Goal: Task Accomplishment & Management: Use online tool/utility

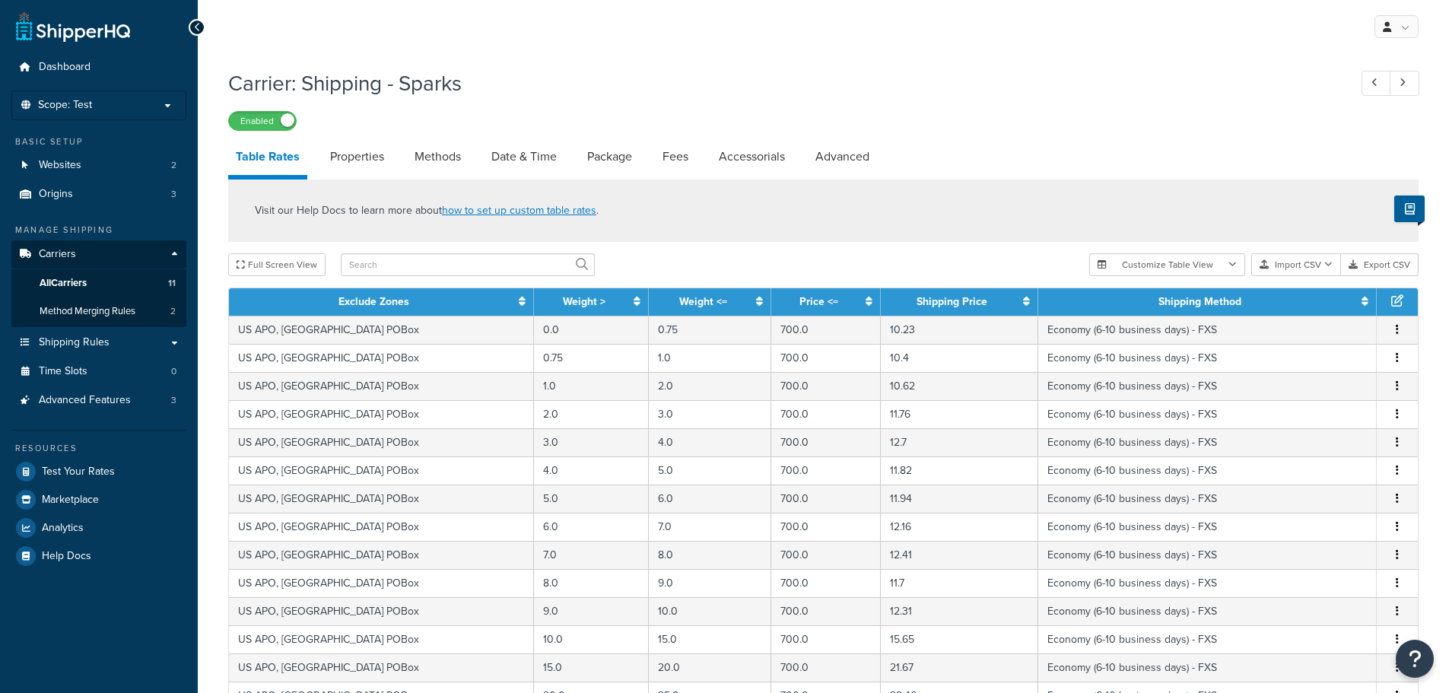
select select "25"
click at [104, 281] on link "All Carriers 11" at bounding box center [98, 283] width 175 height 28
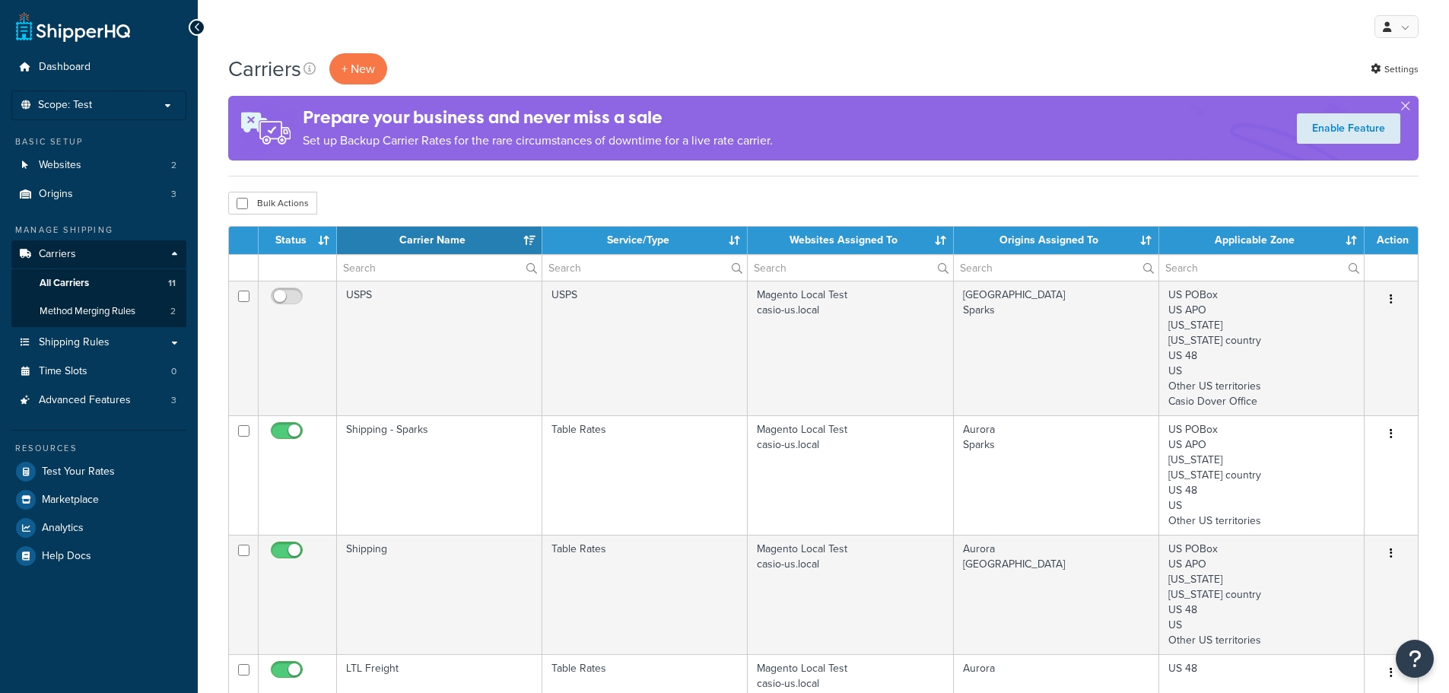
select select "15"
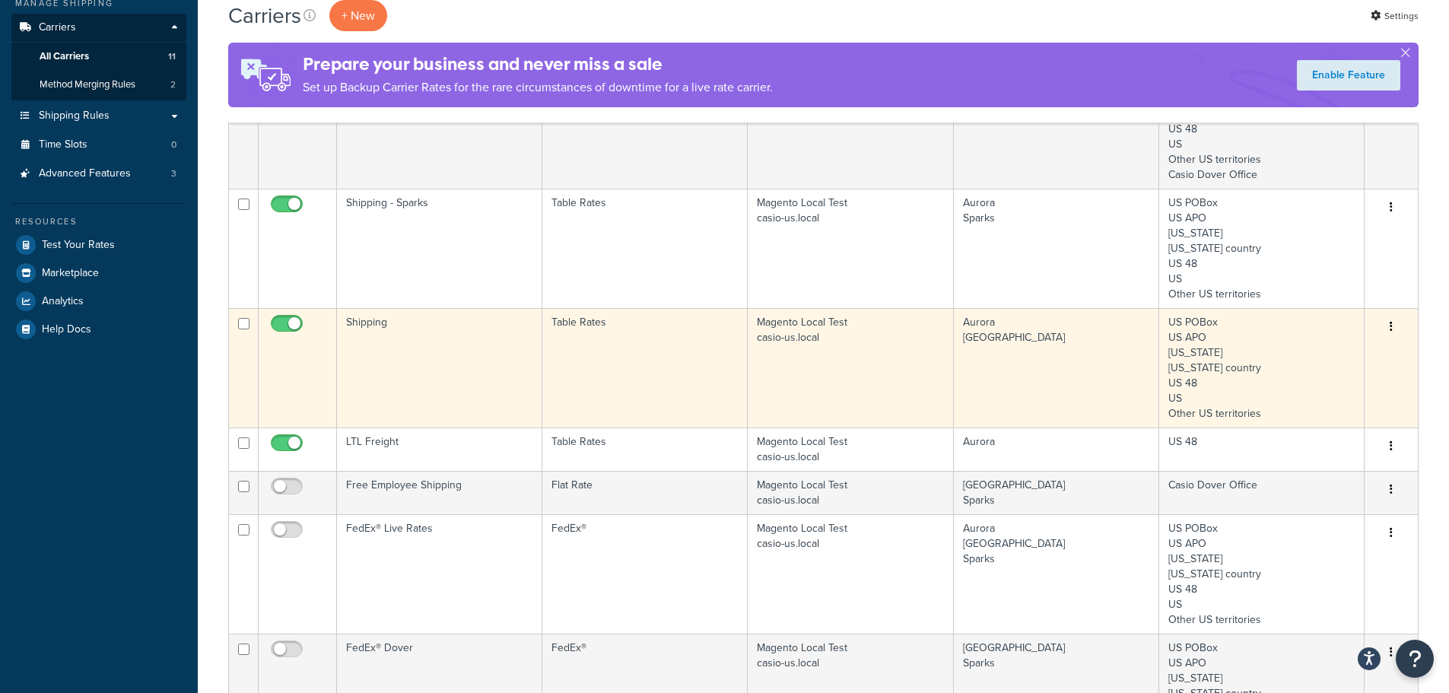
scroll to position [228, 0]
click at [314, 329] on td at bounding box center [298, 366] width 78 height 119
click at [289, 320] on input "checkbox" at bounding box center [289, 325] width 42 height 19
checkbox input "false"
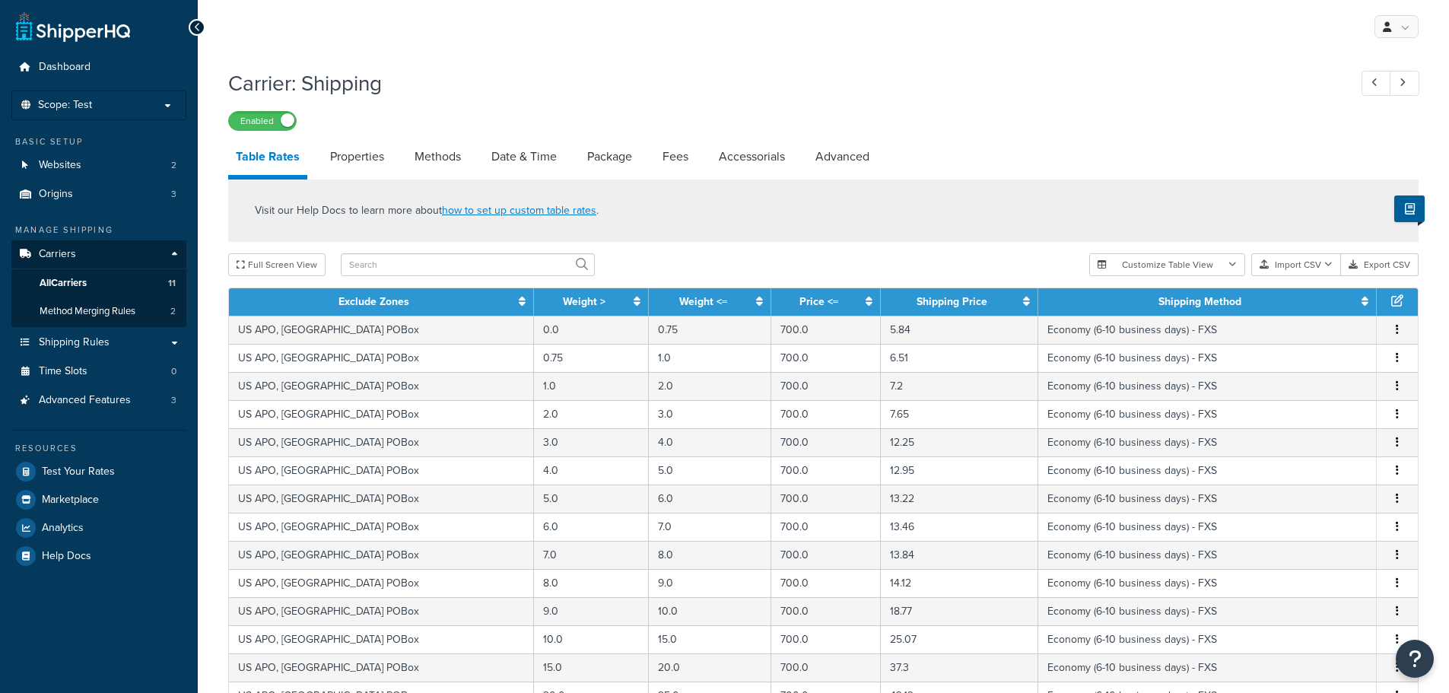
select select "25"
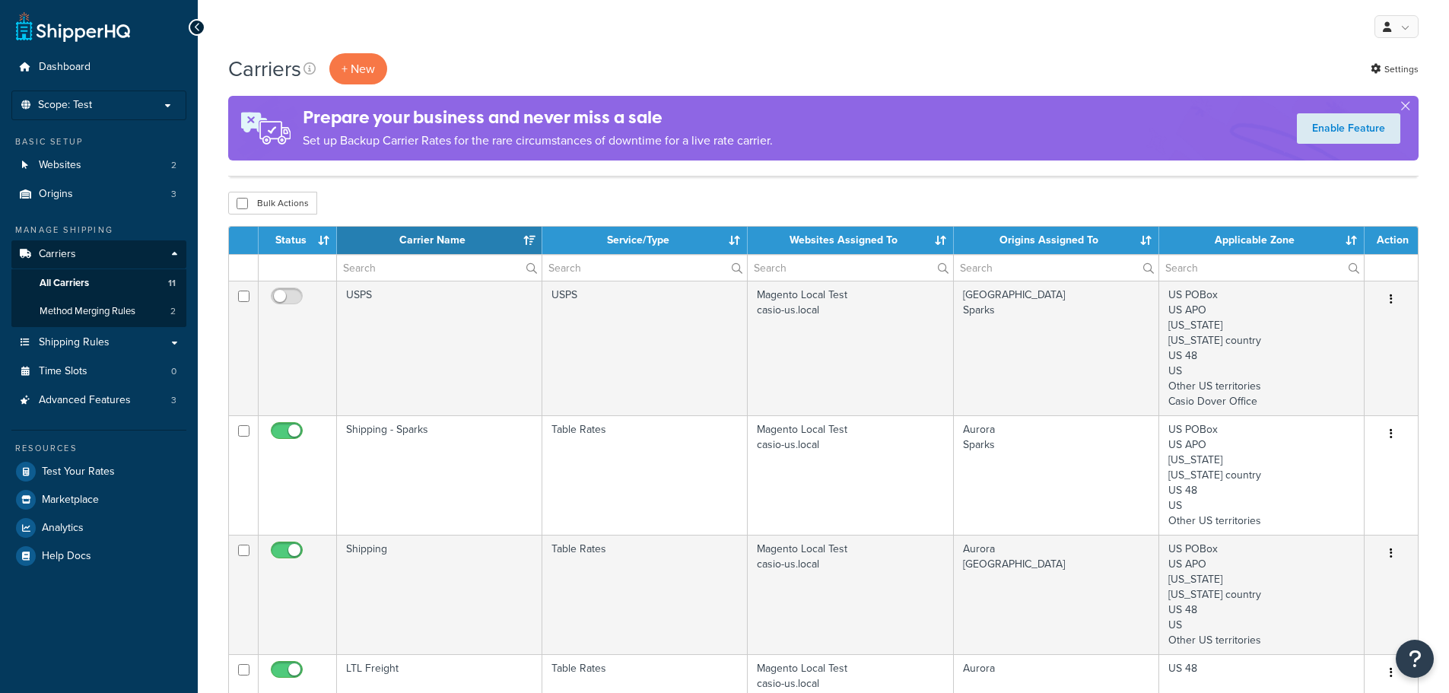
select select "15"
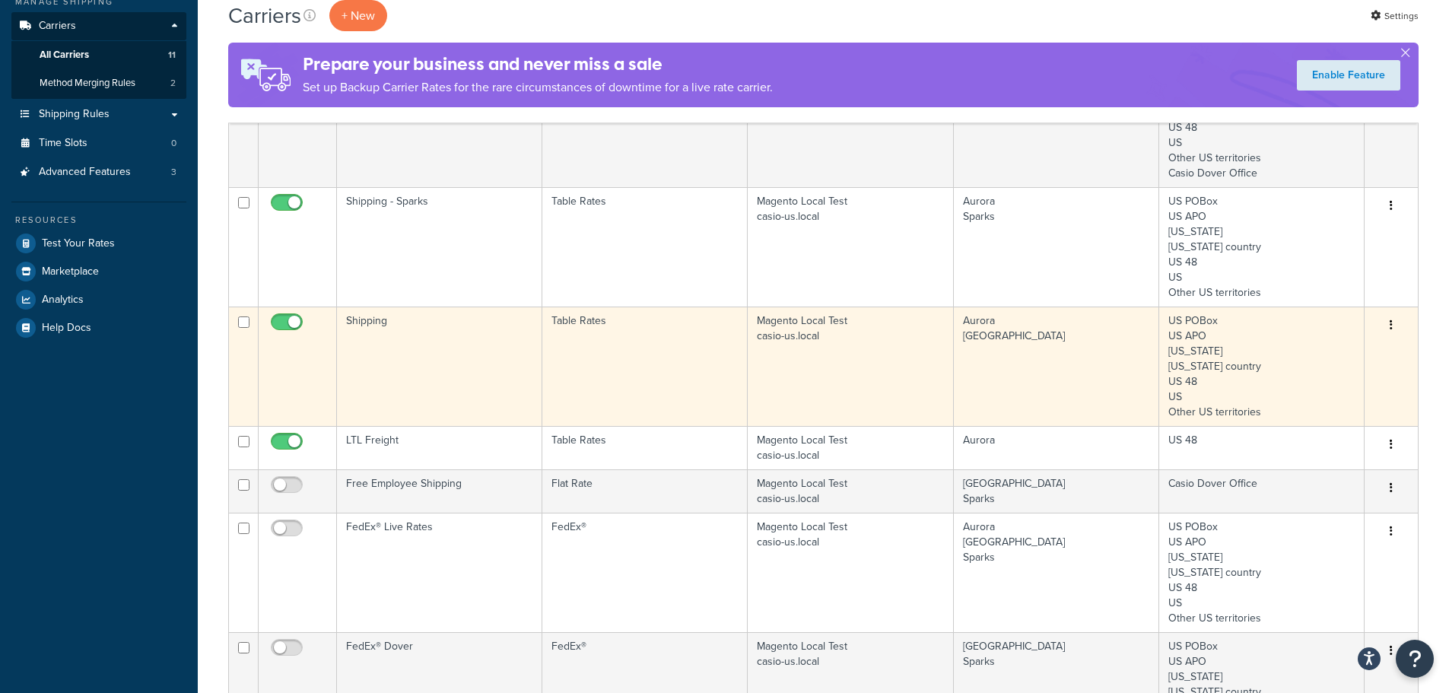
click at [293, 323] on input "checkbox" at bounding box center [289, 325] width 42 height 19
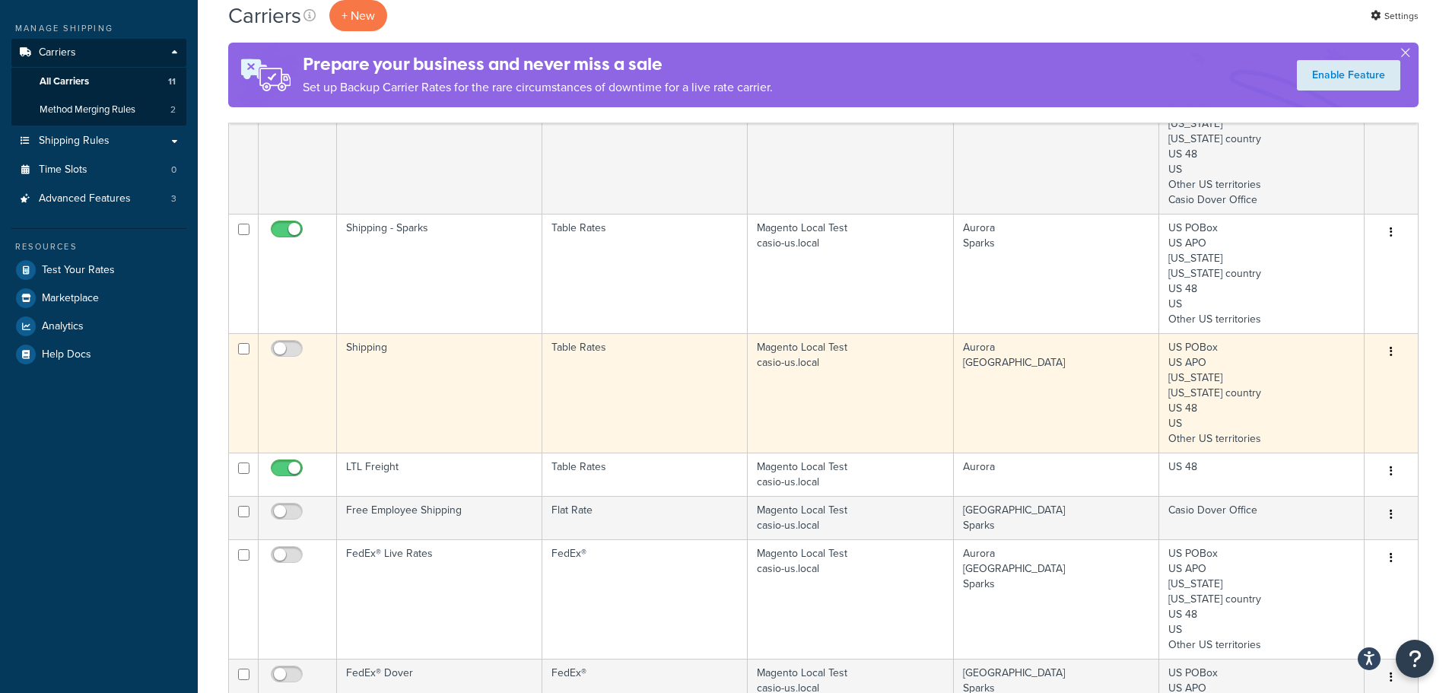
scroll to position [228, 0]
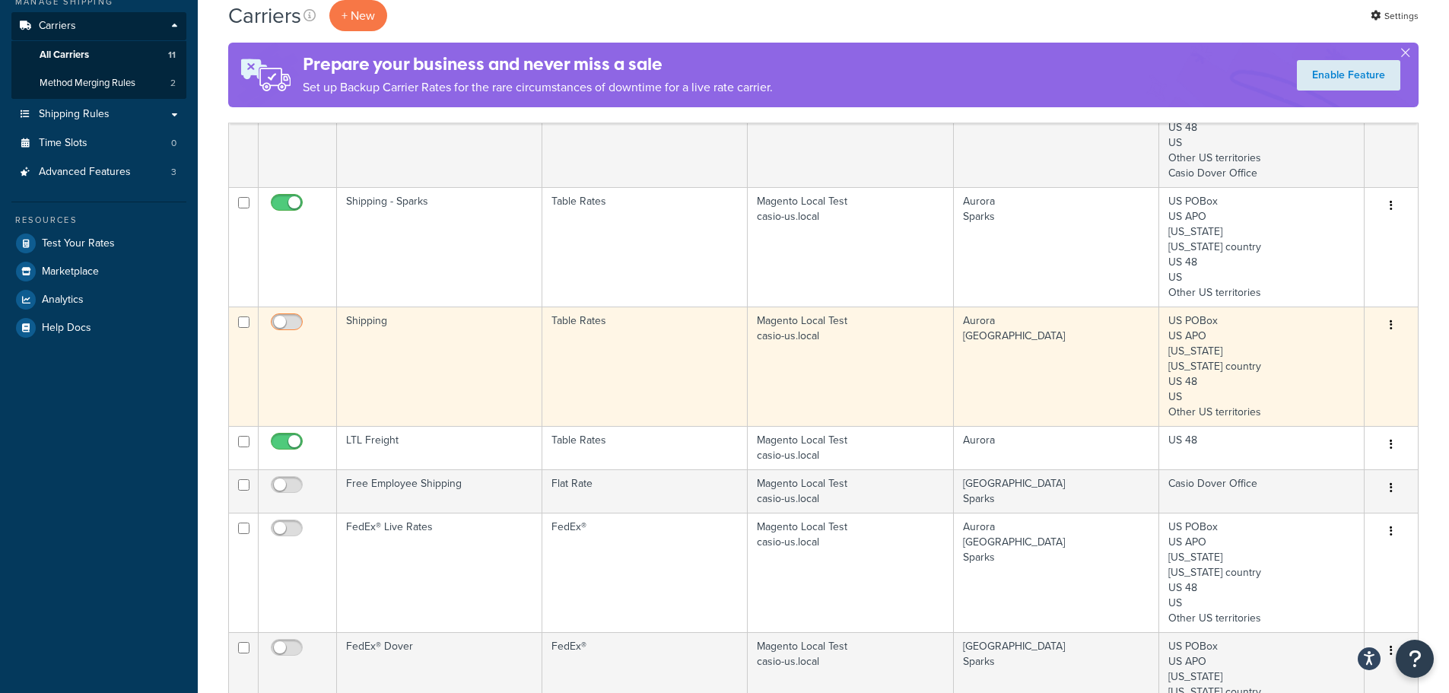
click at [278, 320] on input "checkbox" at bounding box center [289, 325] width 42 height 19
checkbox input "true"
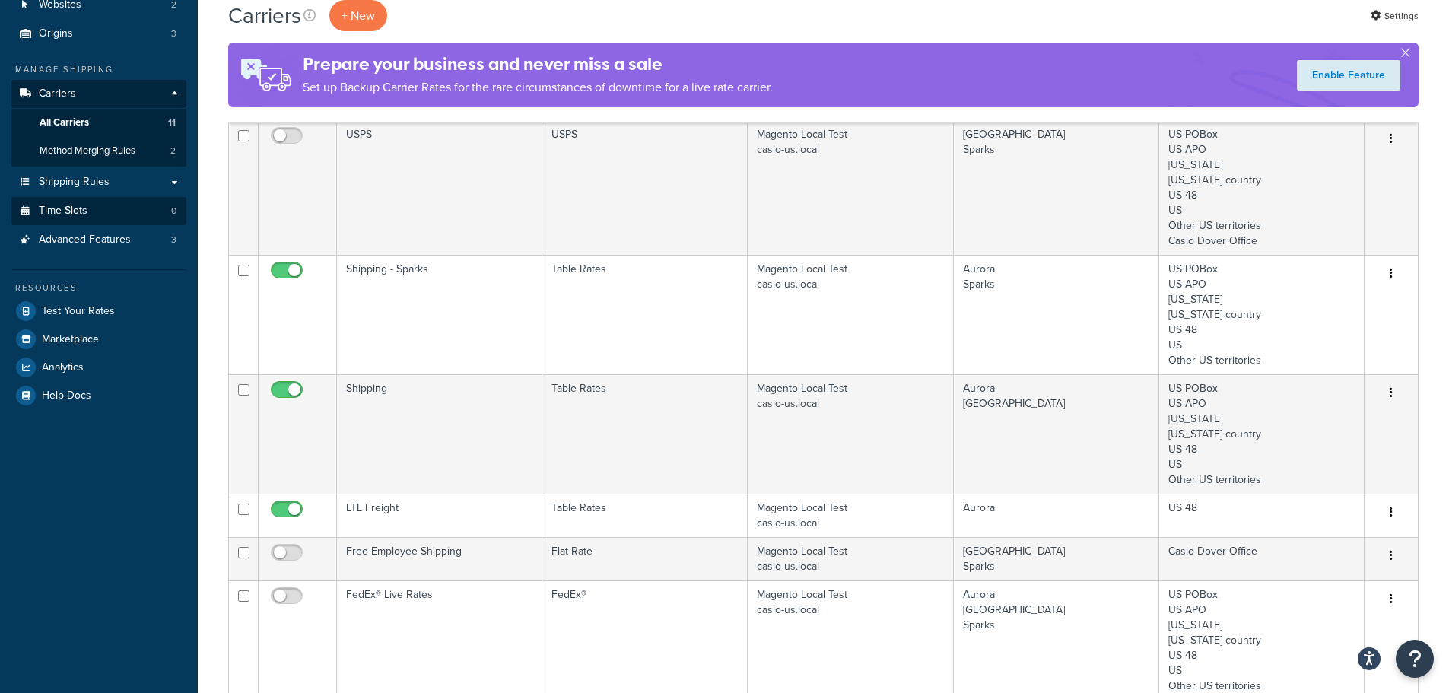
scroll to position [76, 0]
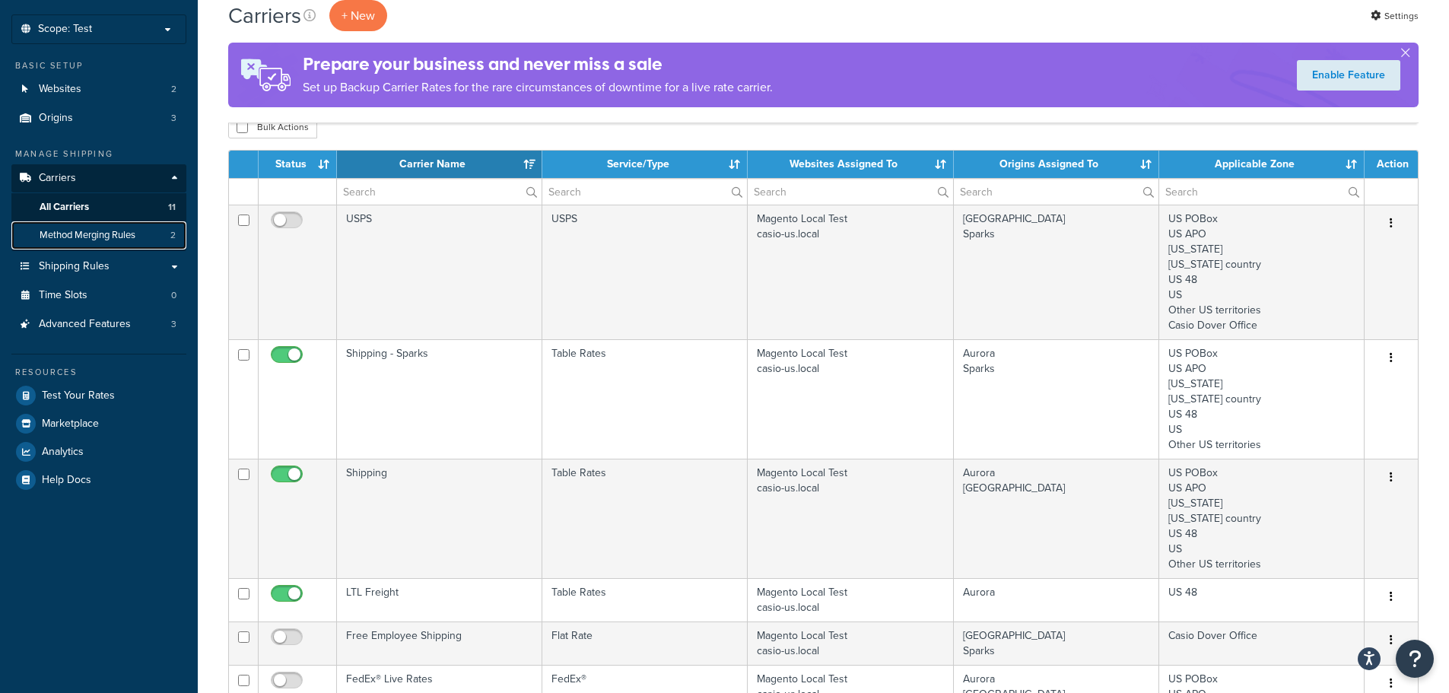
click at [145, 237] on link "Method Merging Rules 2" at bounding box center [98, 235] width 175 height 28
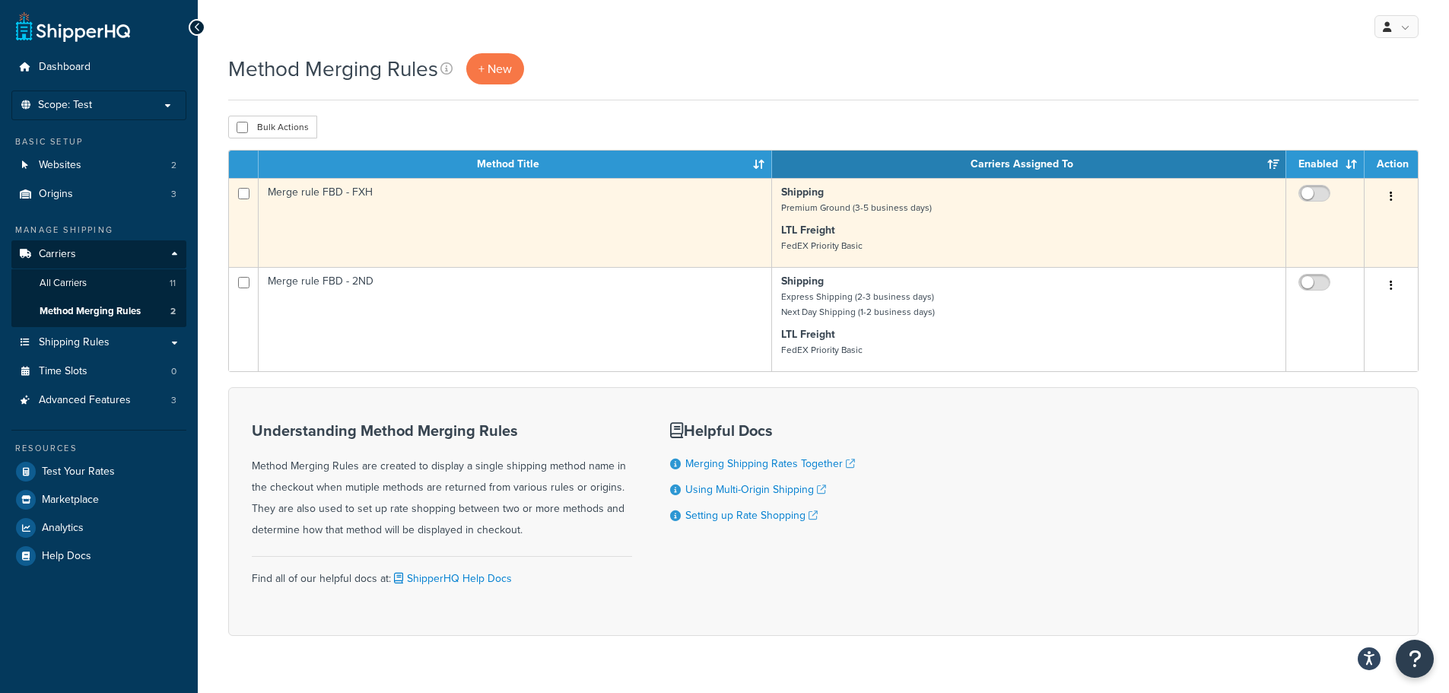
click at [1394, 192] on button "button" at bounding box center [1391, 197] width 21 height 24
click at [1308, 231] on link "Edit" at bounding box center [1330, 226] width 120 height 31
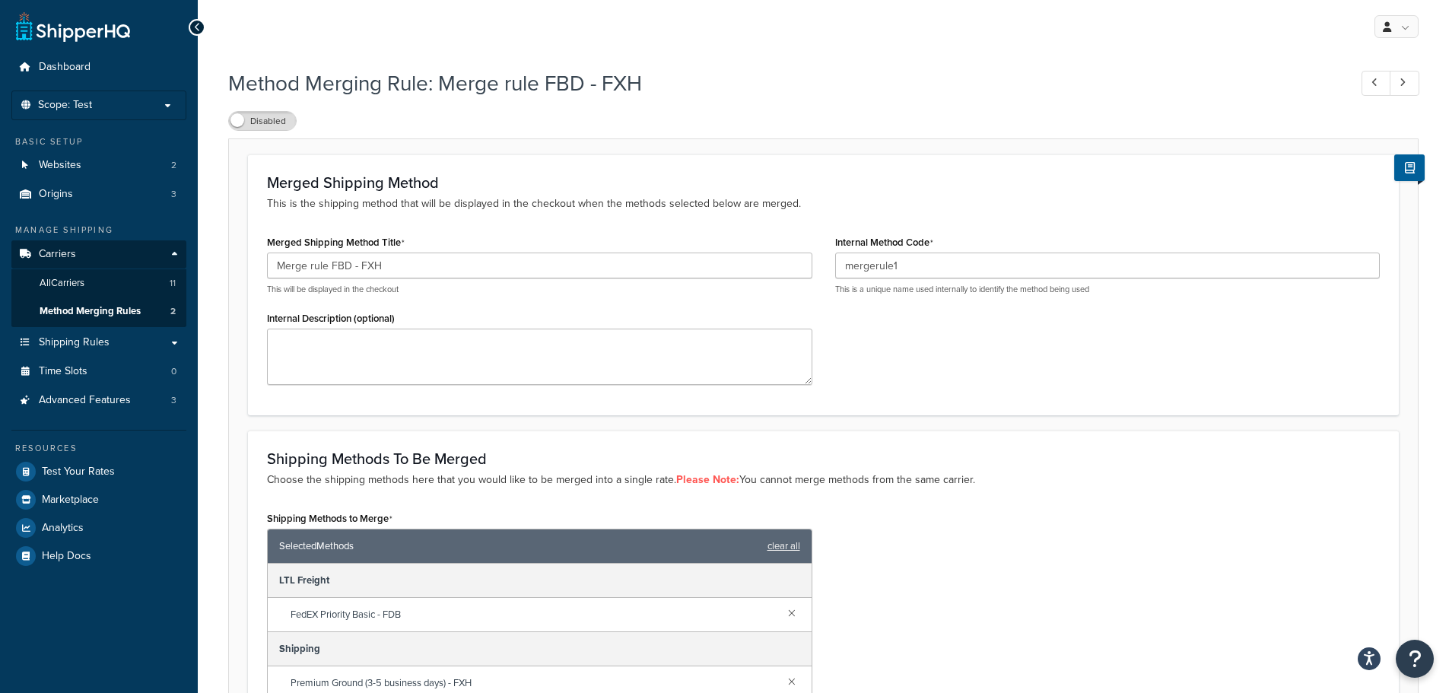
click at [189, 30] on div at bounding box center [197, 27] width 17 height 17
click at [194, 26] on icon at bounding box center [197, 27] width 7 height 11
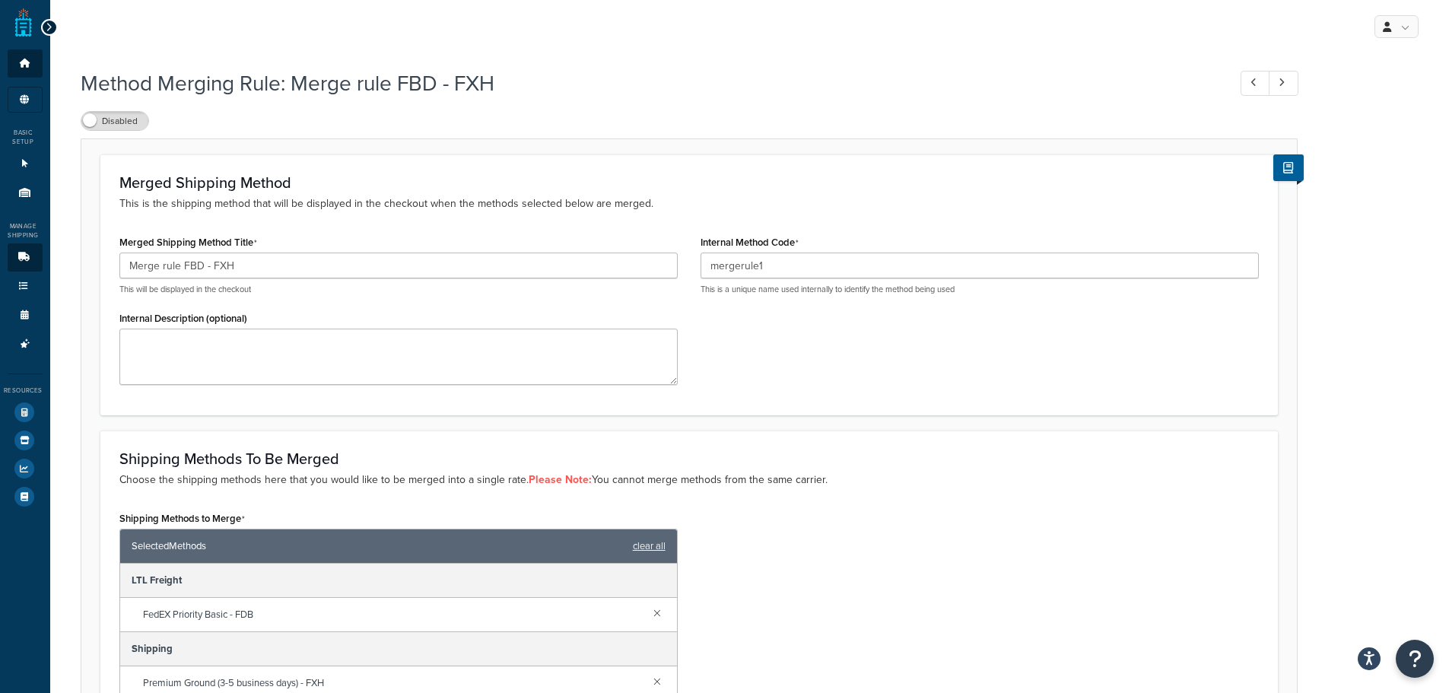
drag, startPoint x: 47, startPoint y: 25, endPoint x: 124, endPoint y: 57, distance: 83.2
click at [48, 27] on icon at bounding box center [49, 27] width 7 height 11
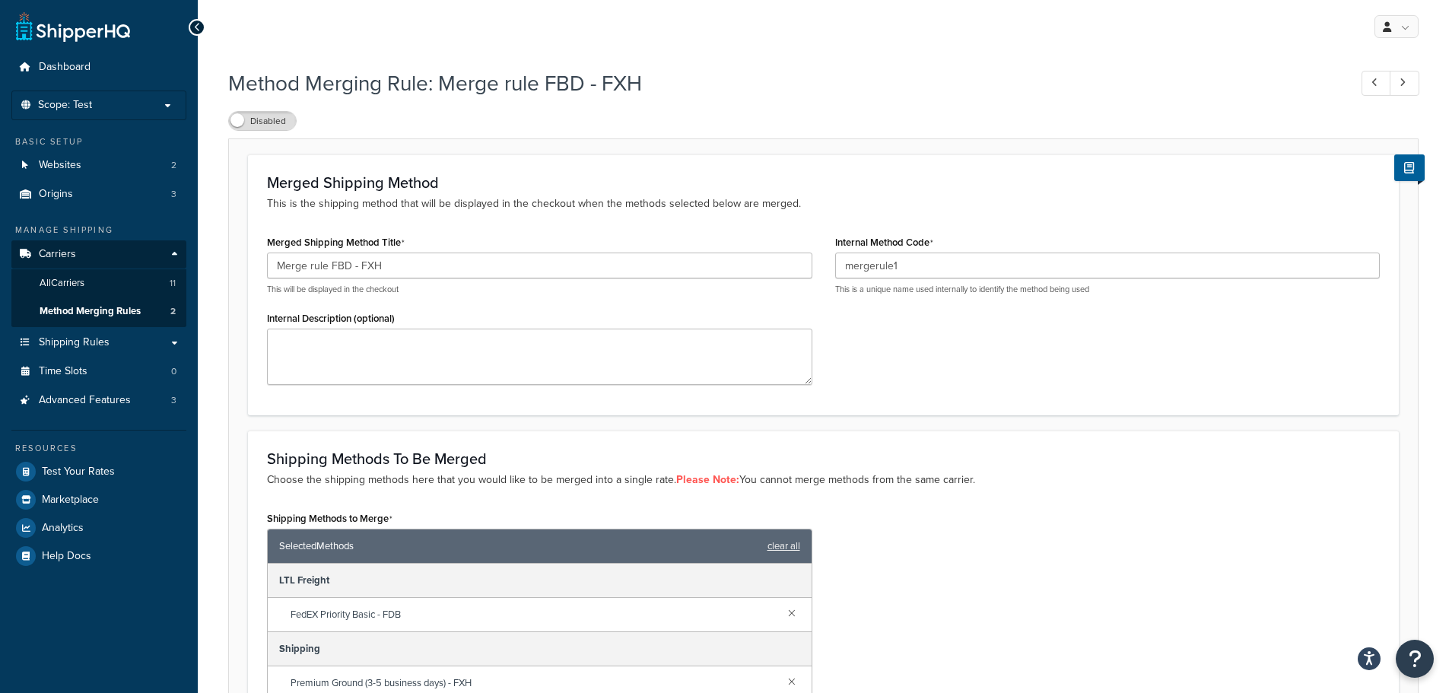
drag, startPoint x: 498, startPoint y: 83, endPoint x: 535, endPoint y: 82, distance: 36.5
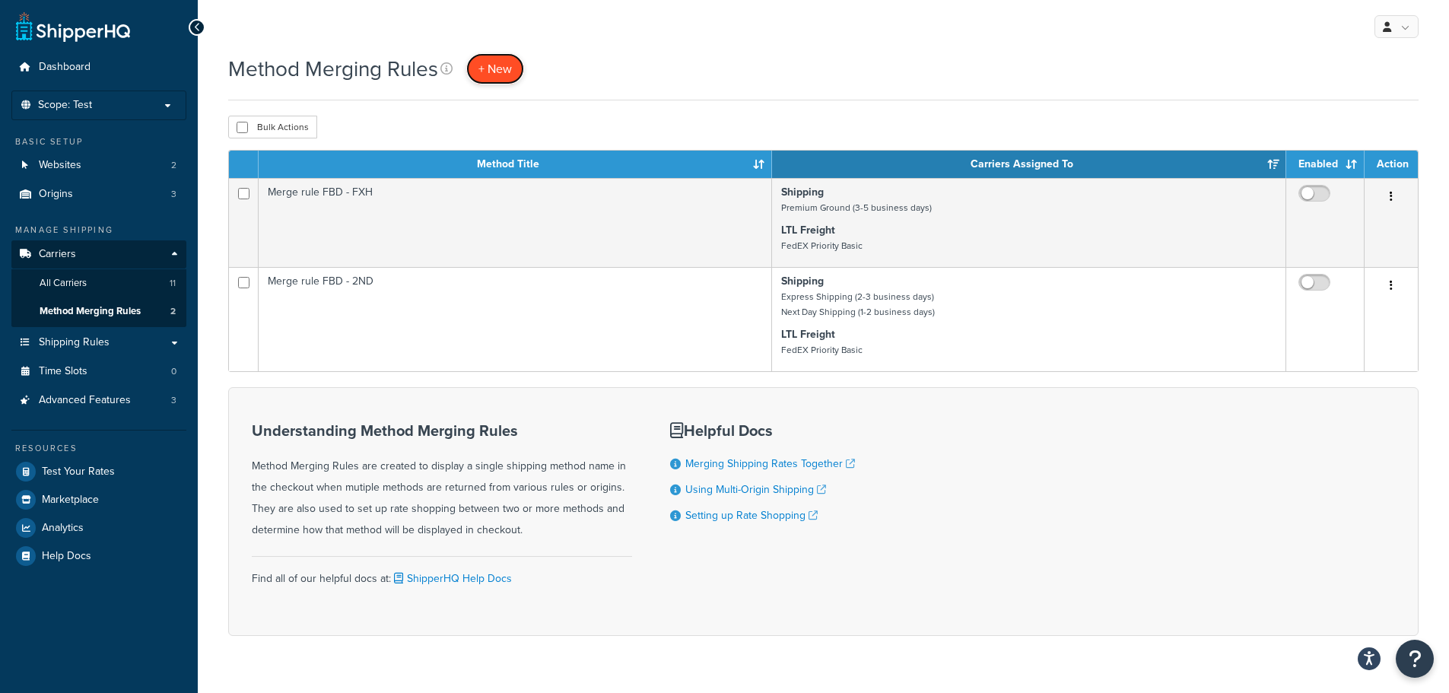
click at [505, 65] on span "+ New" at bounding box center [494, 68] width 33 height 17
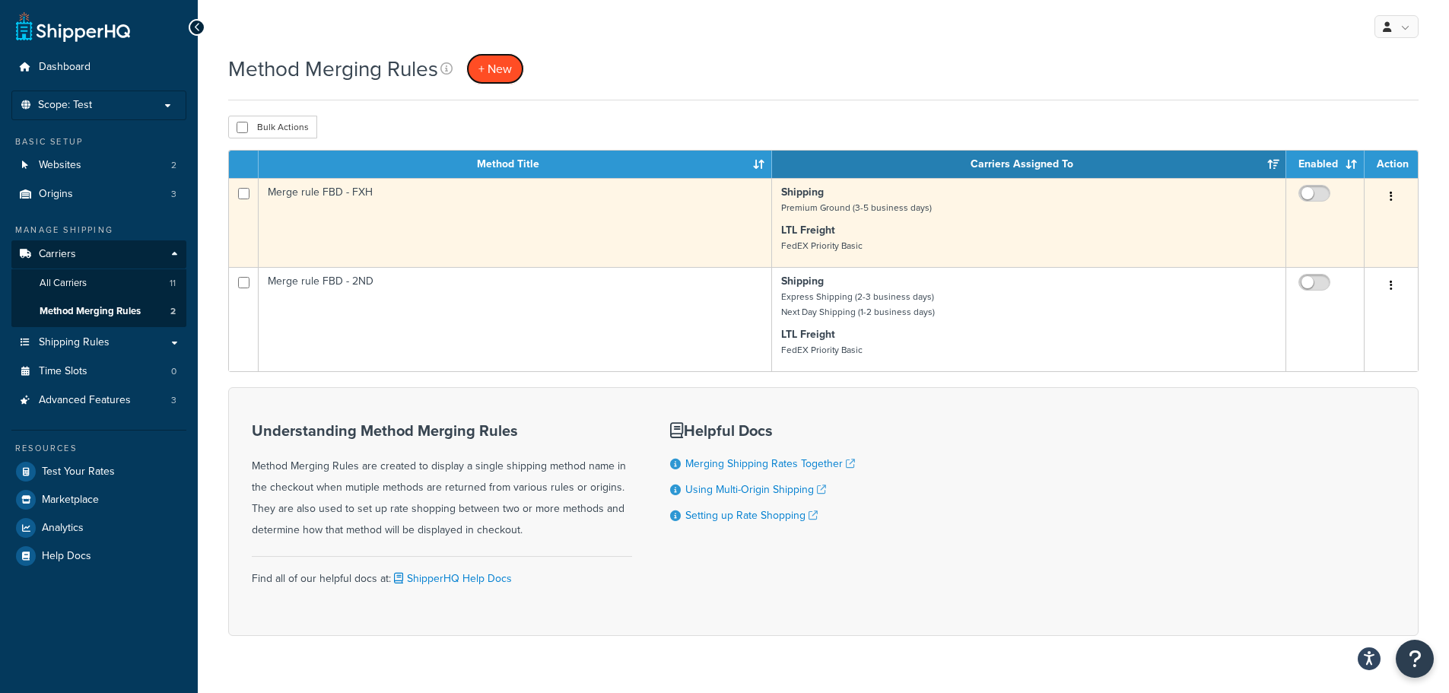
scroll to position [1, 0]
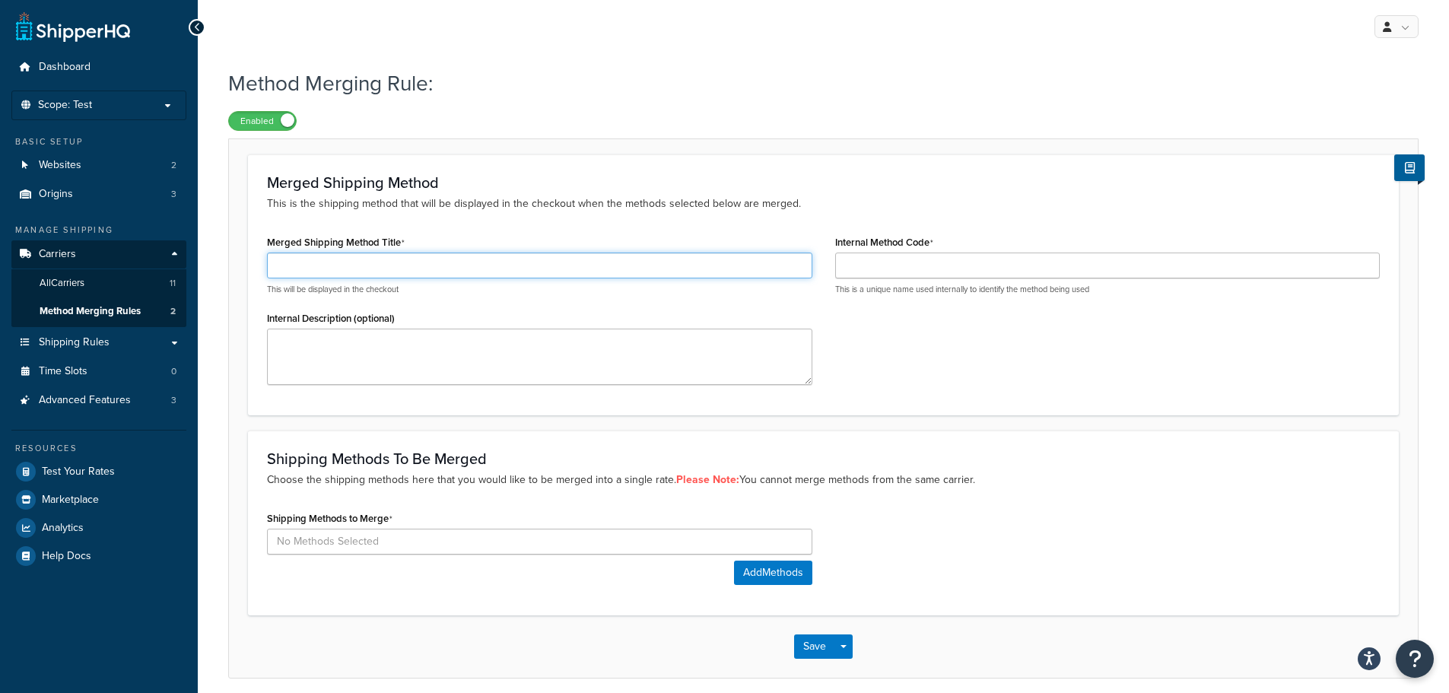
click at [535, 263] on input "Merged Shipping Method Title" at bounding box center [539, 266] width 545 height 26
type input "Merge Sparks Dover"
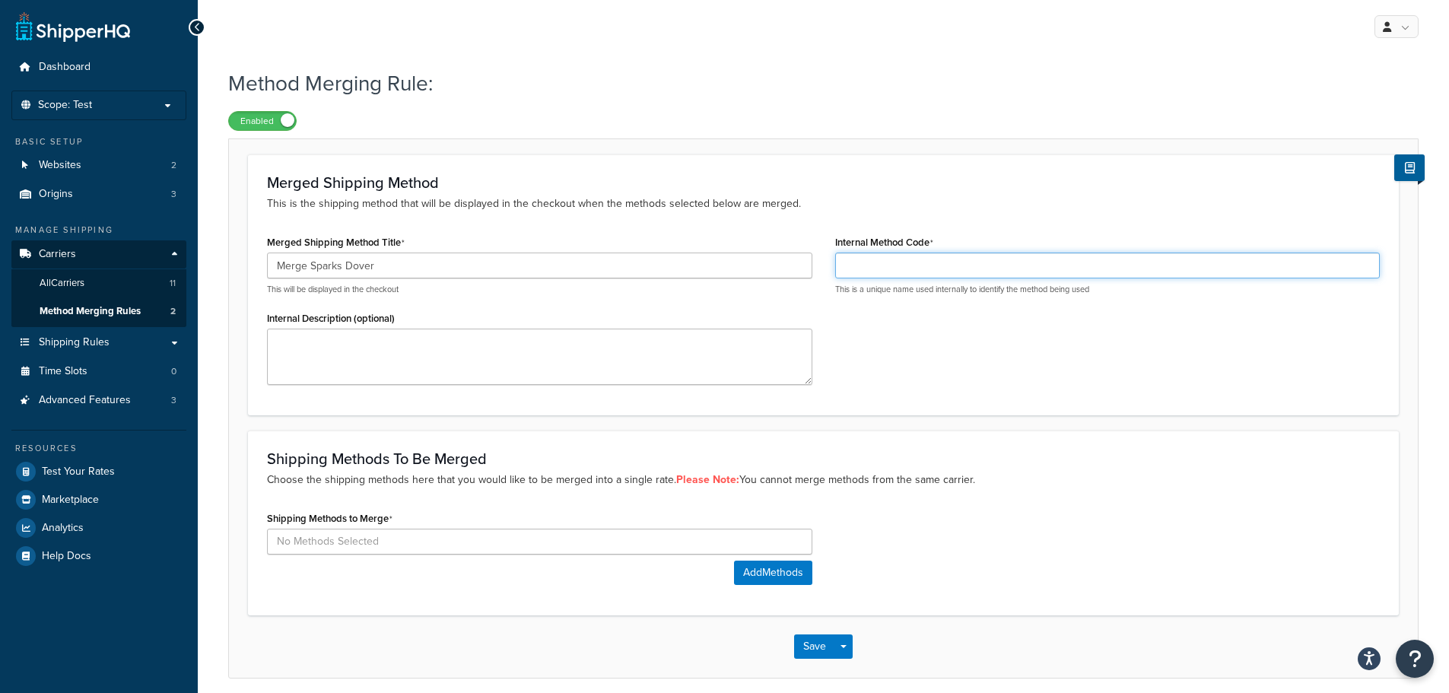
click at [1073, 265] on input "Internal Method Code" at bounding box center [1107, 266] width 545 height 26
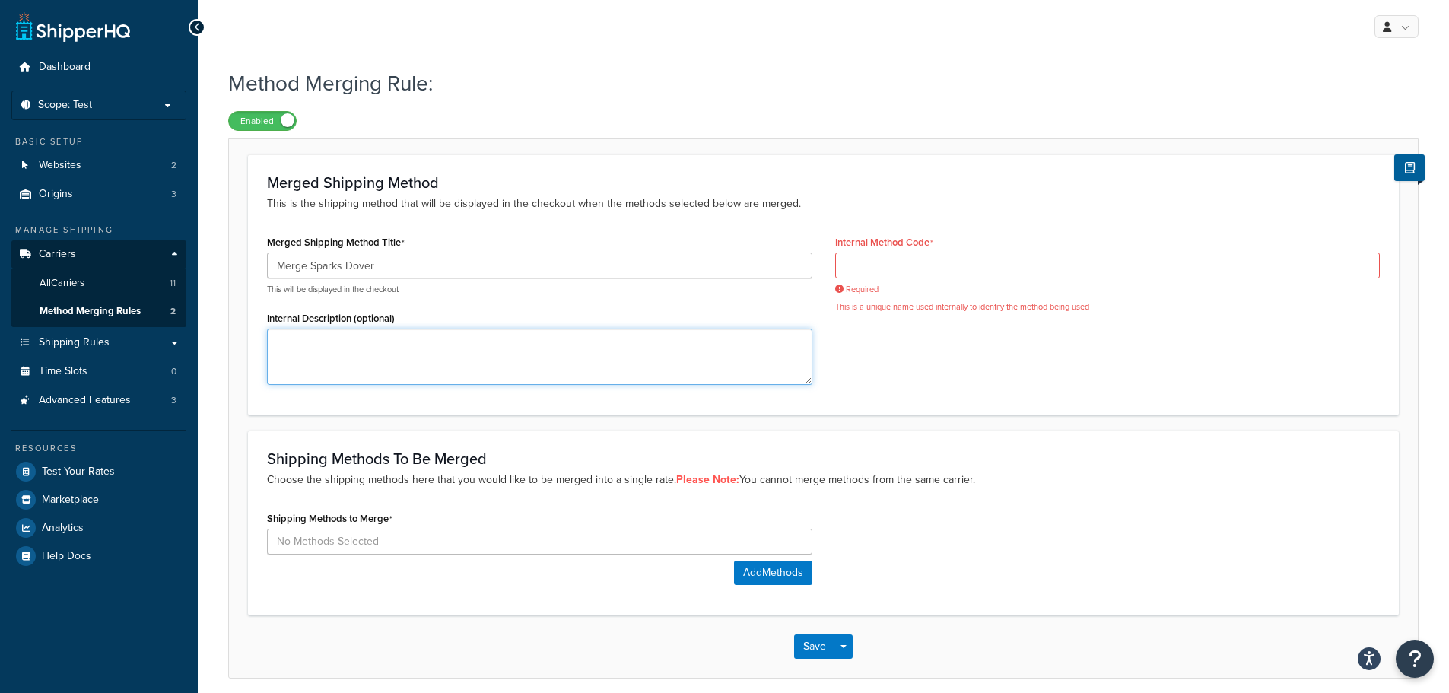
click at [450, 345] on textarea "Internal Description (optional)" at bounding box center [539, 357] width 545 height 56
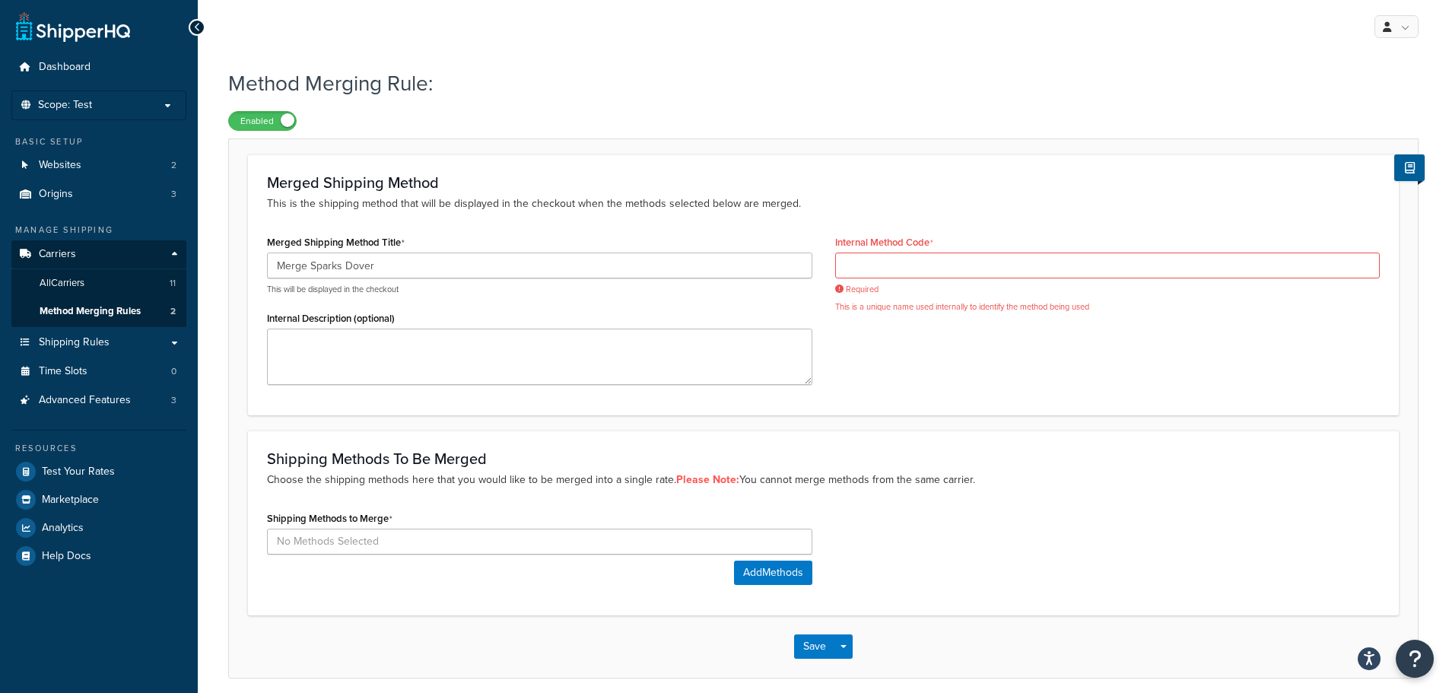
click at [995, 279] on div "Required This is a unique name used internally to identify the method being used" at bounding box center [1107, 283] width 545 height 60
click at [990, 257] on input "Internal Method Code" at bounding box center [1107, 266] width 545 height 26
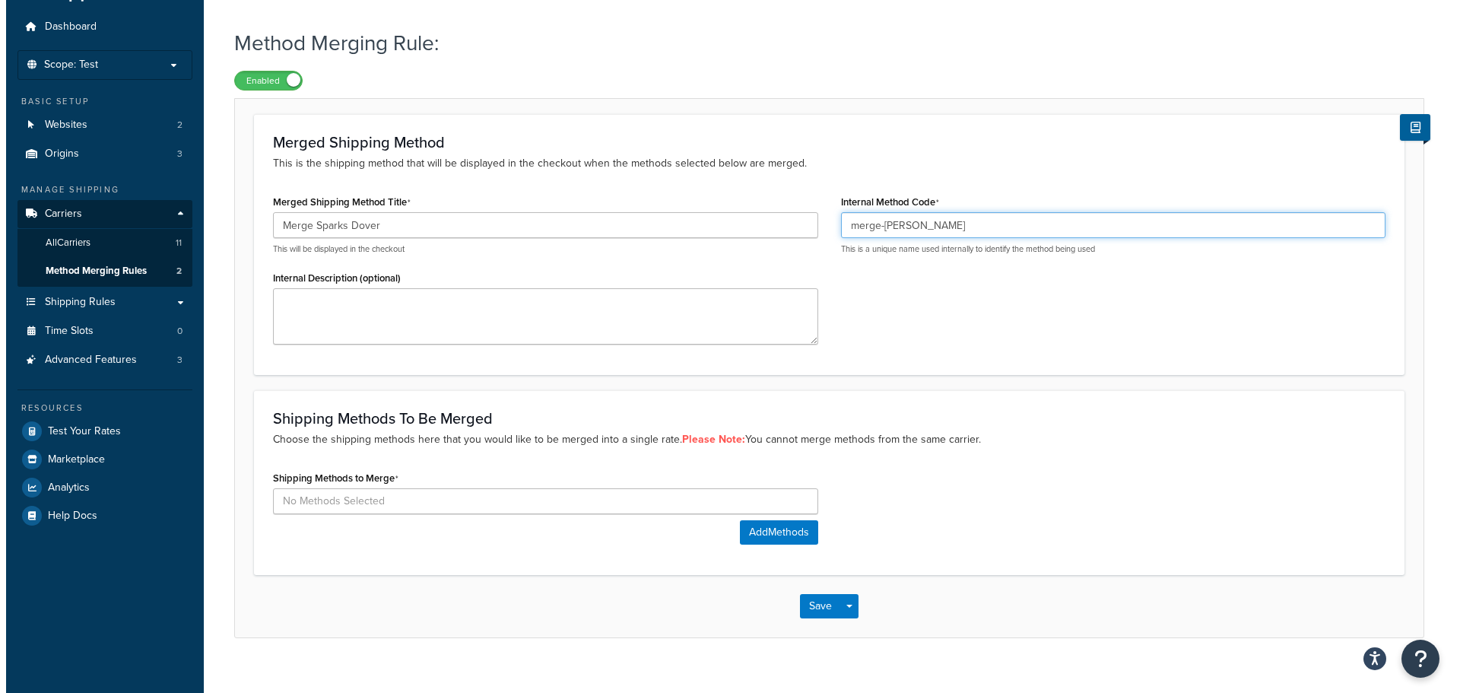
scroll to position [62, 0]
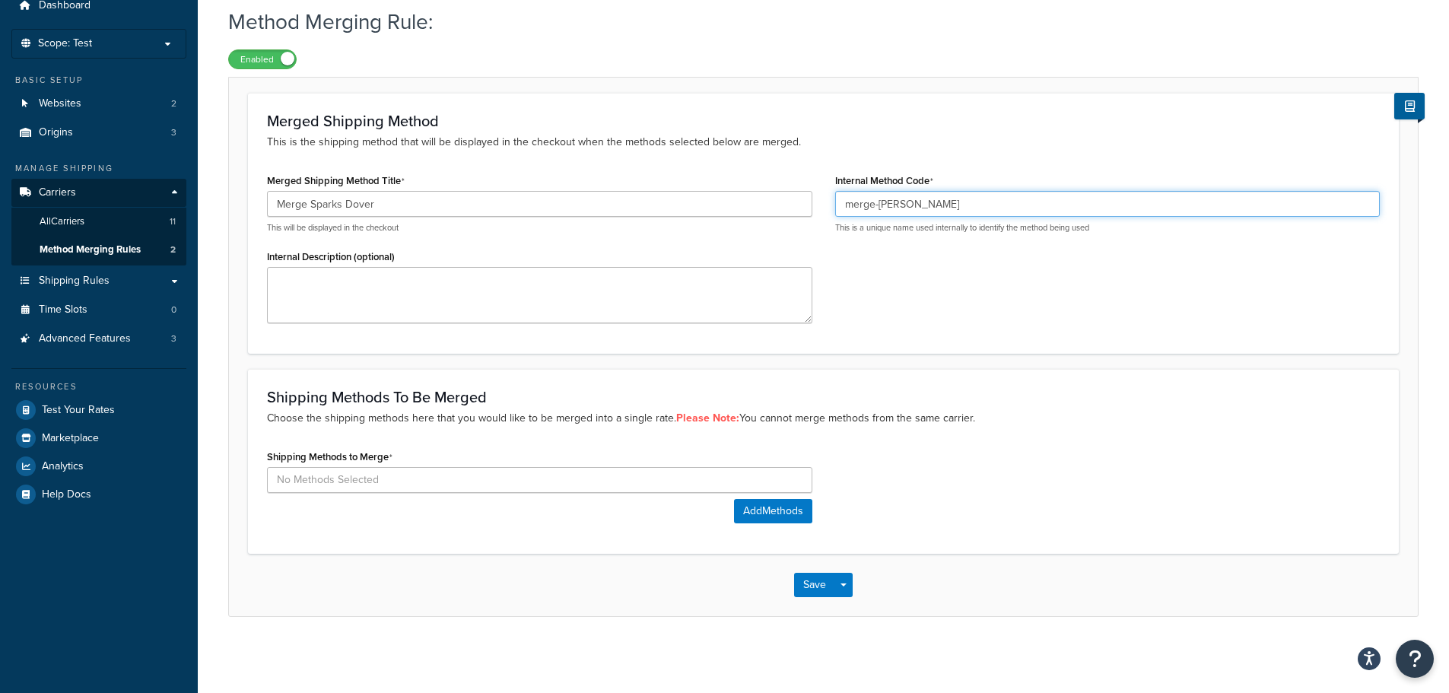
type input "merge-sparks-dover"
click at [764, 478] on input at bounding box center [539, 480] width 545 height 26
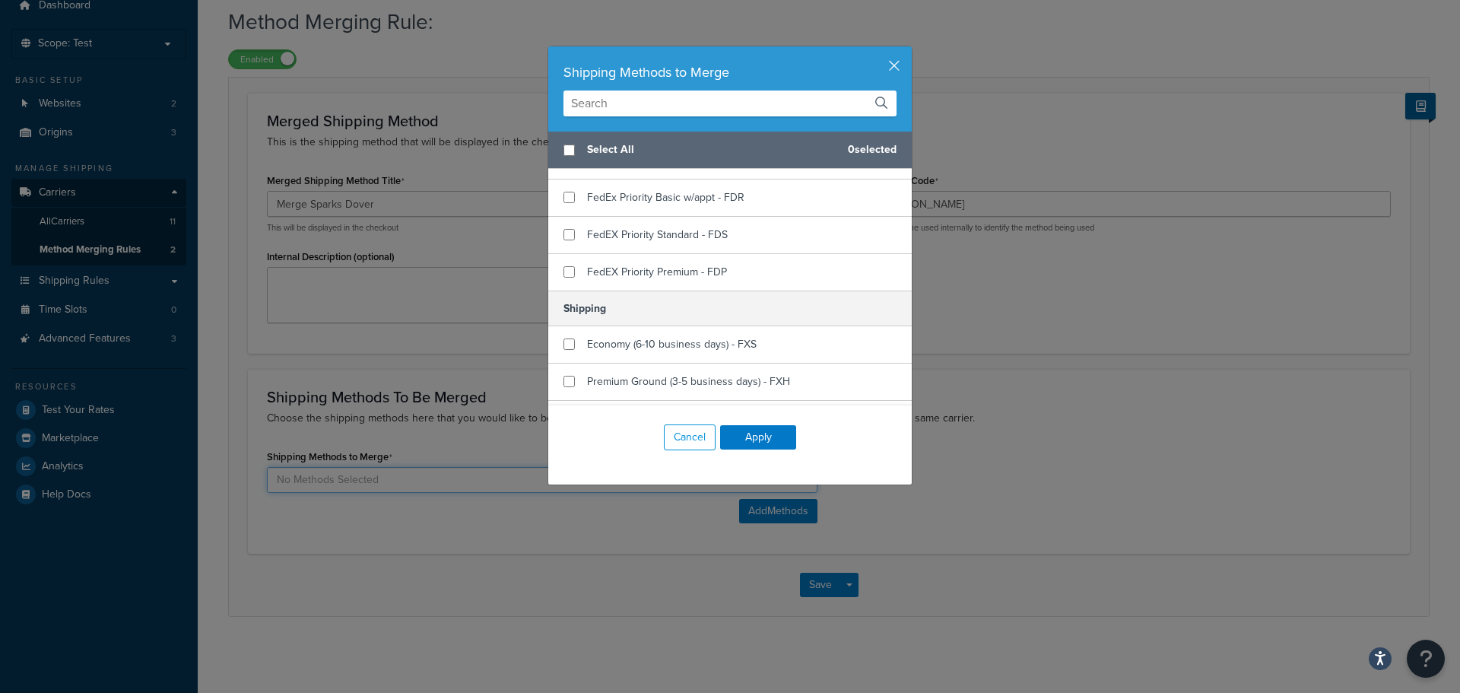
scroll to position [304, 0]
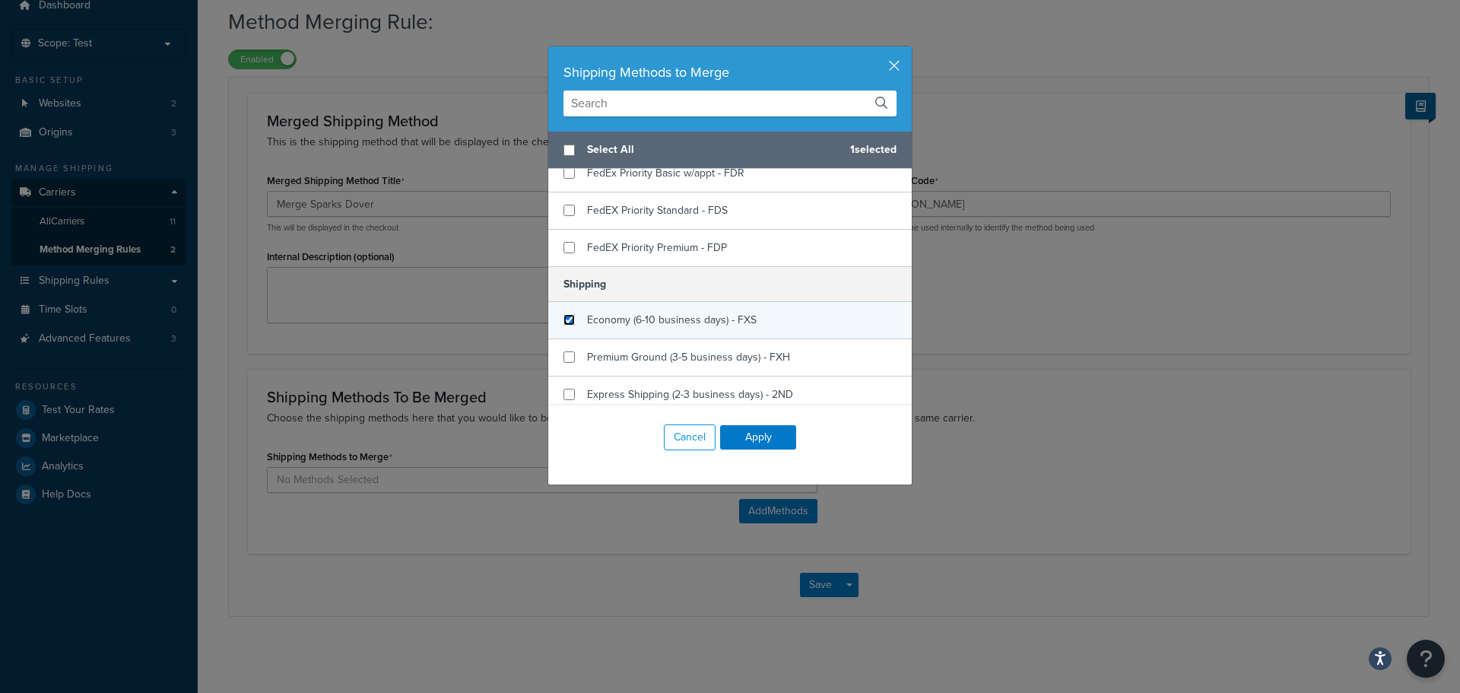
click at [564, 315] on input "checkbox" at bounding box center [569, 319] width 11 height 11
checkbox input "true"
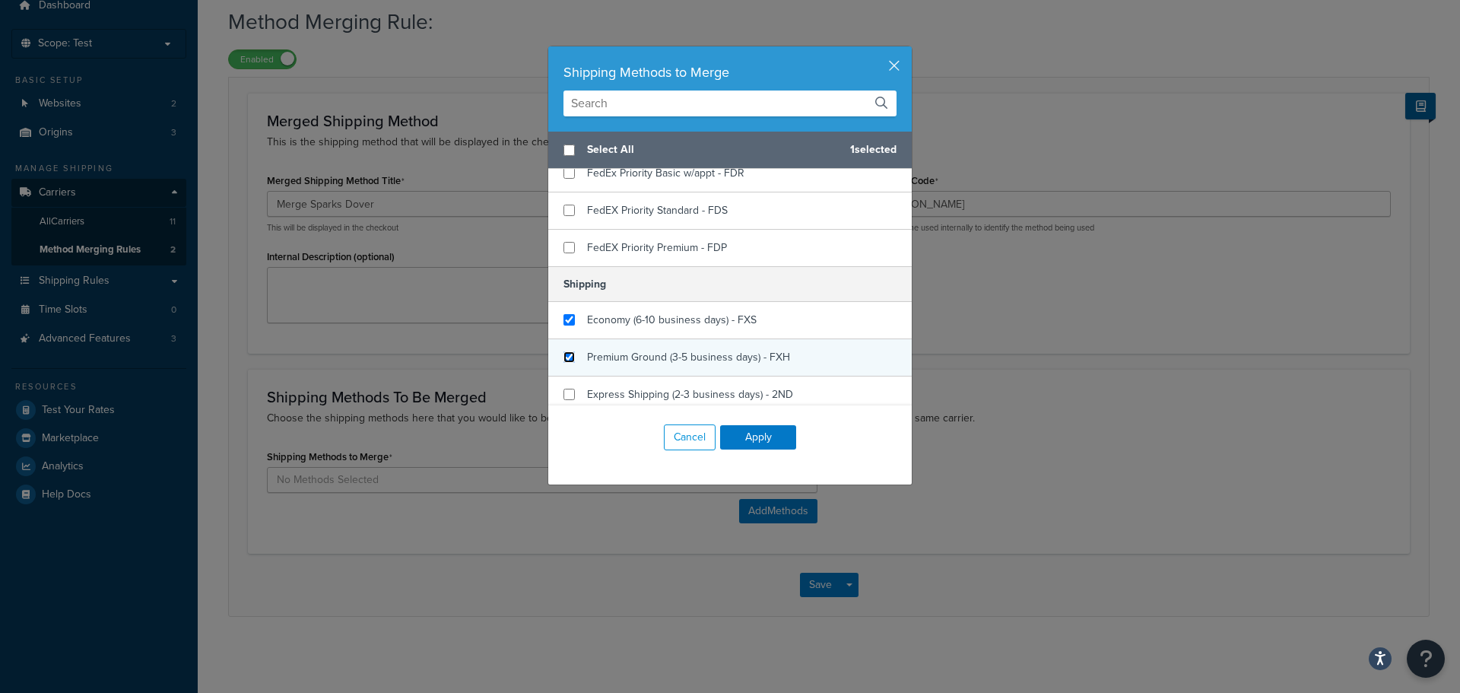
click at [568, 352] on input "checkbox" at bounding box center [569, 356] width 11 height 11
checkbox input "true"
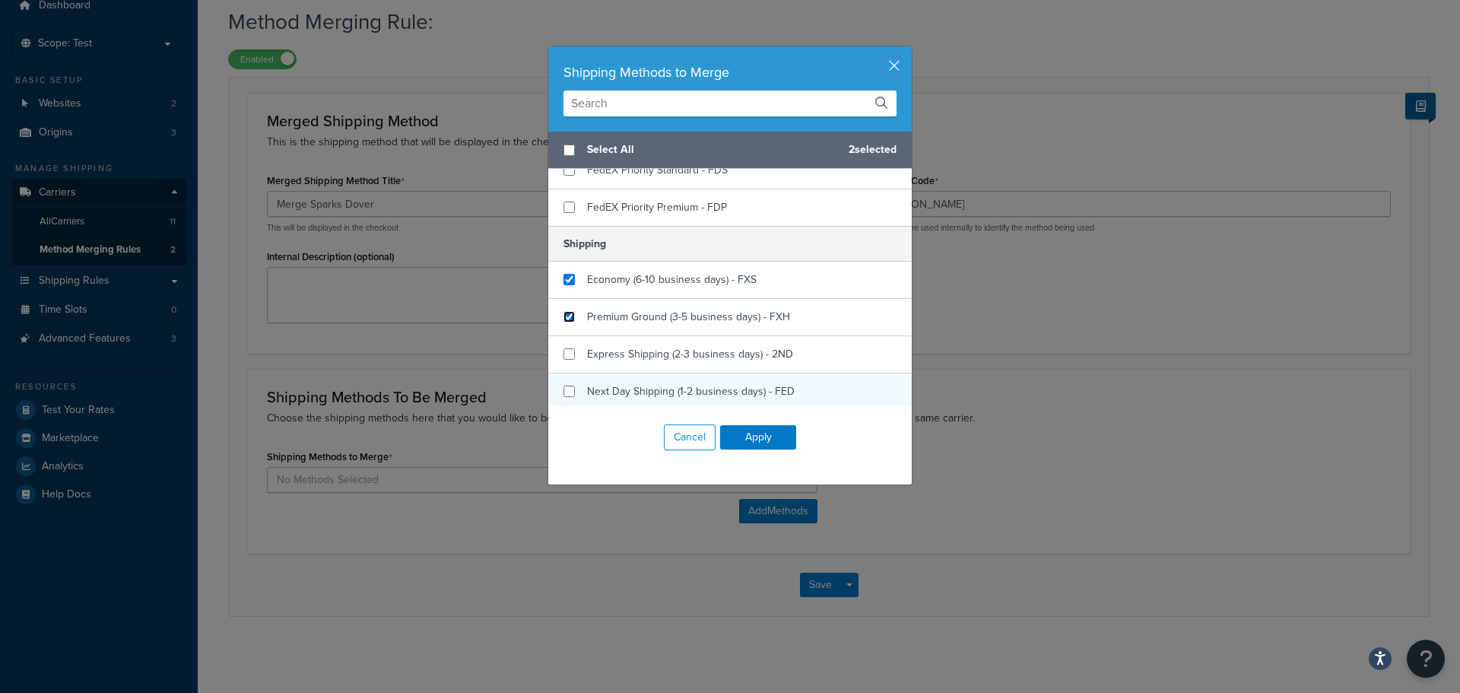
scroll to position [380, 0]
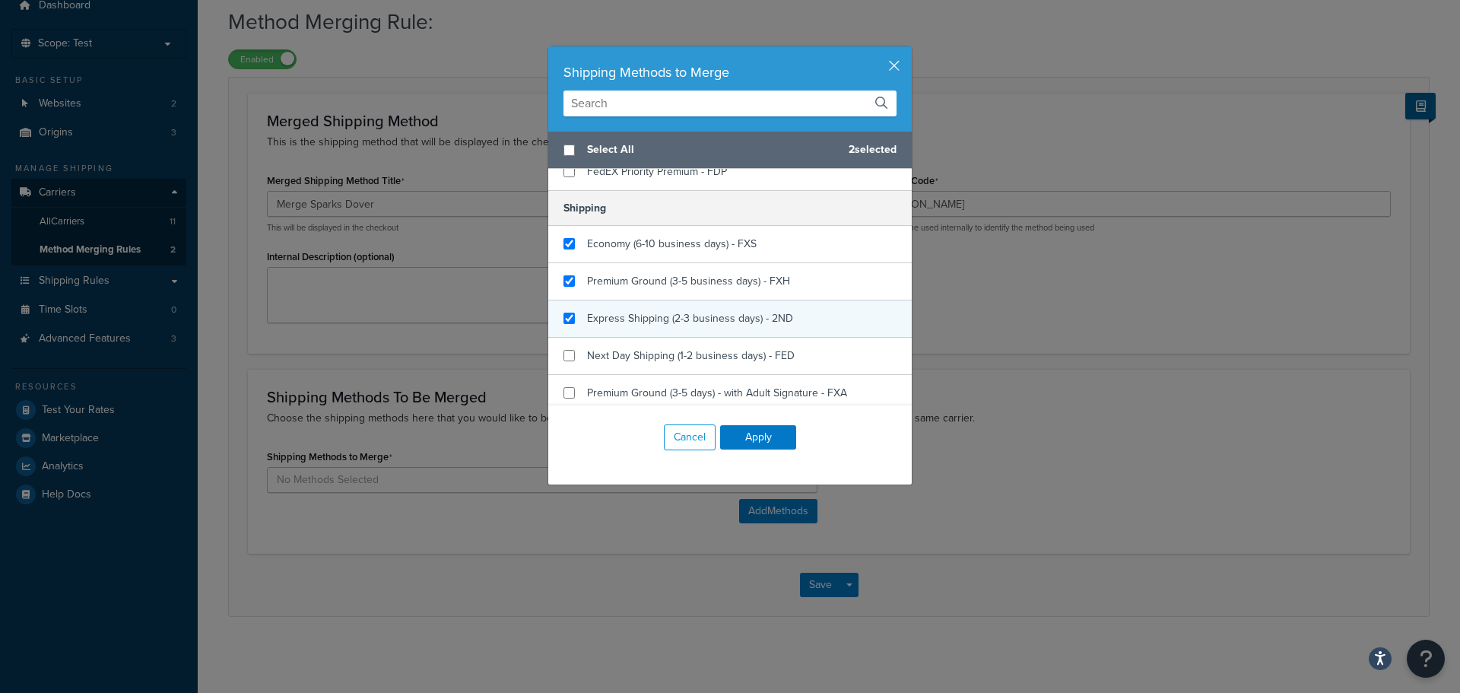
checkbox input "true"
click at [563, 313] on div "Express Shipping (2-3 business days) - 2ND" at bounding box center [730, 318] width 364 height 37
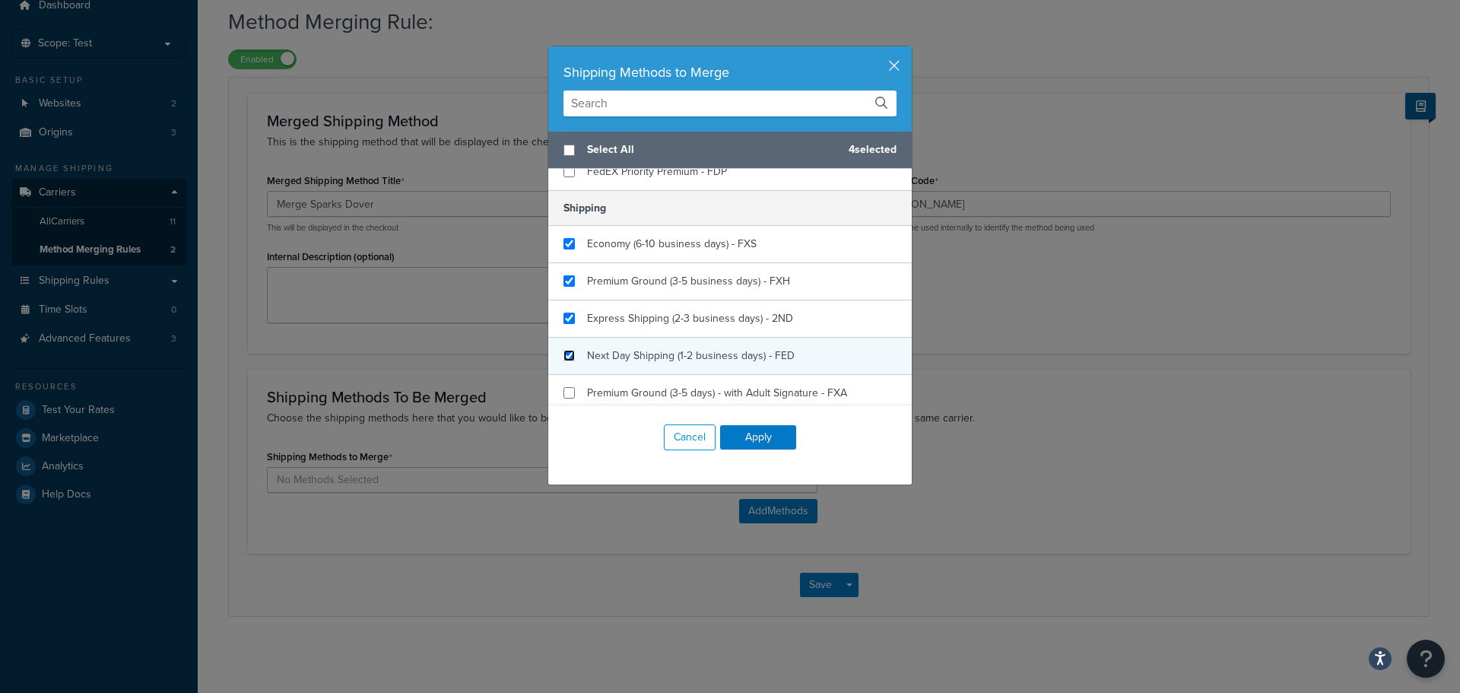
click at [564, 354] on input "checkbox" at bounding box center [569, 355] width 11 height 11
checkbox input "true"
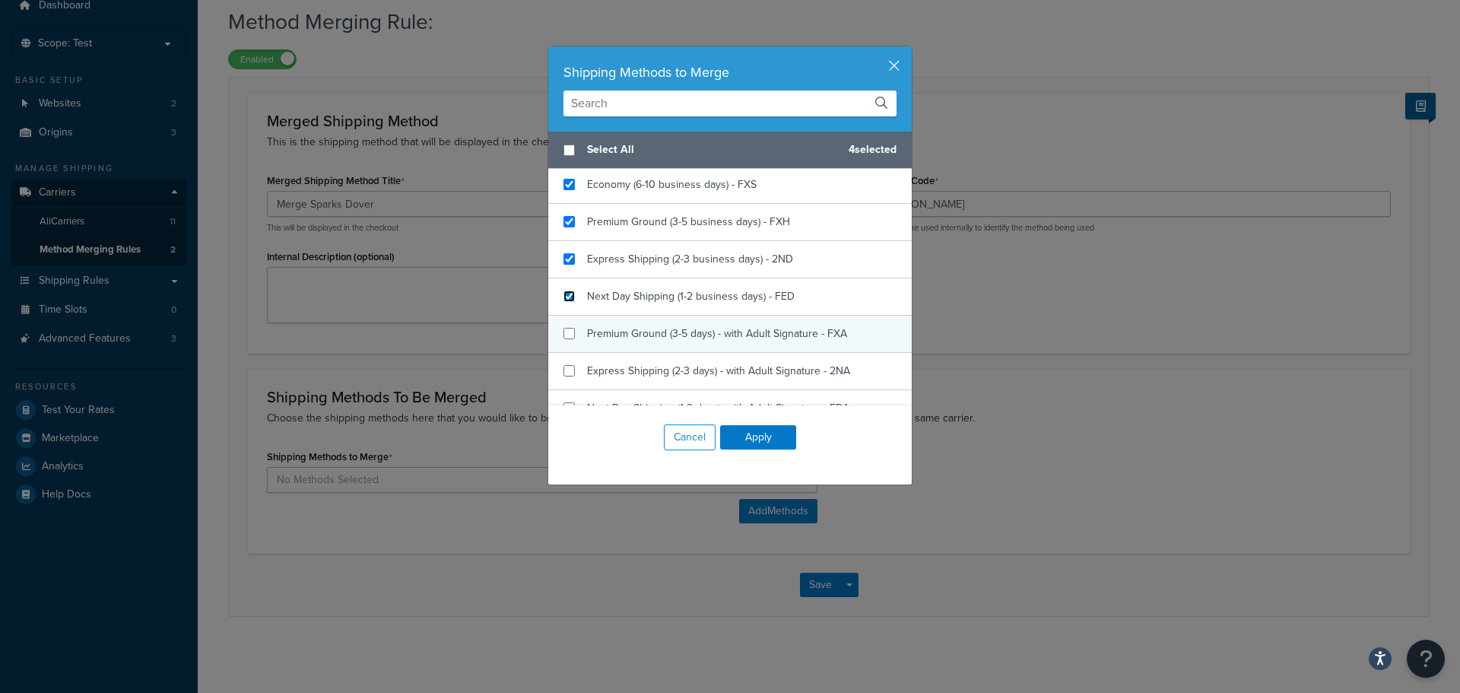
scroll to position [456, 0]
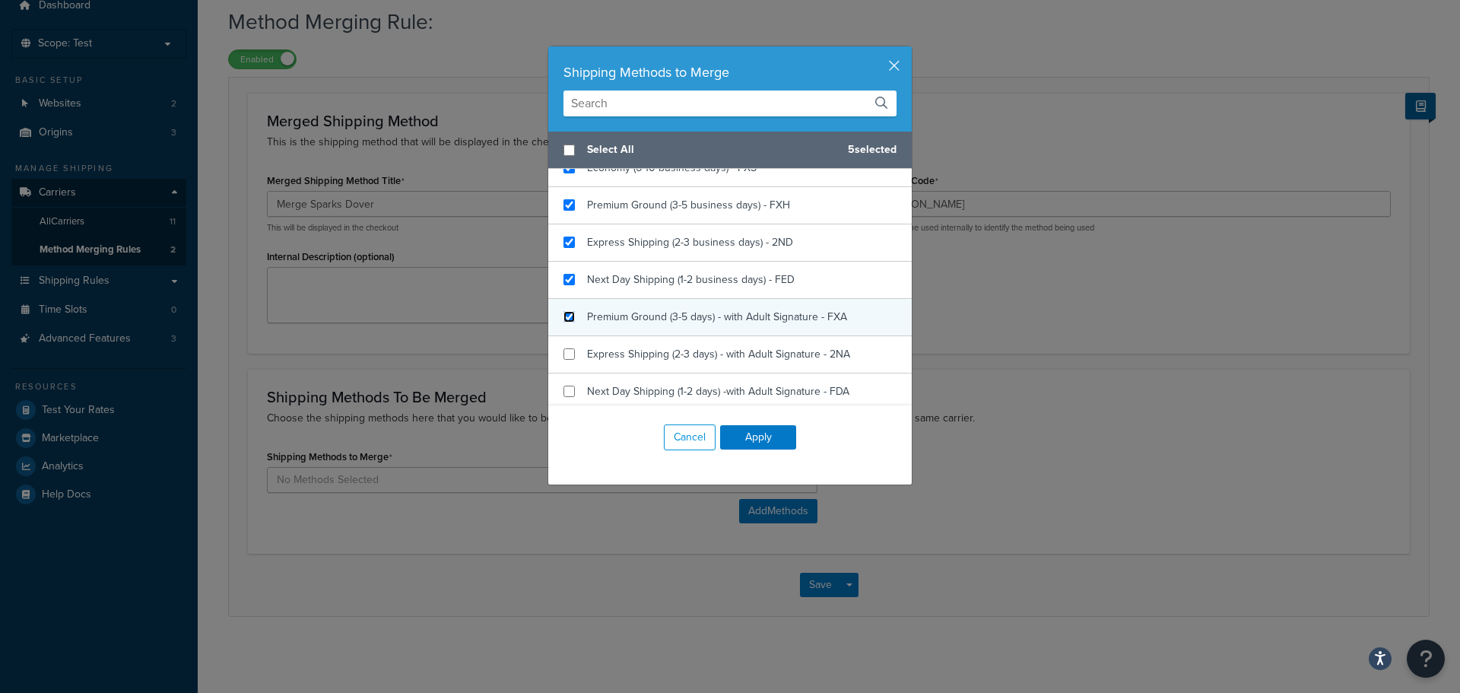
click at [564, 313] on input "checkbox" at bounding box center [569, 316] width 11 height 11
checkbox input "true"
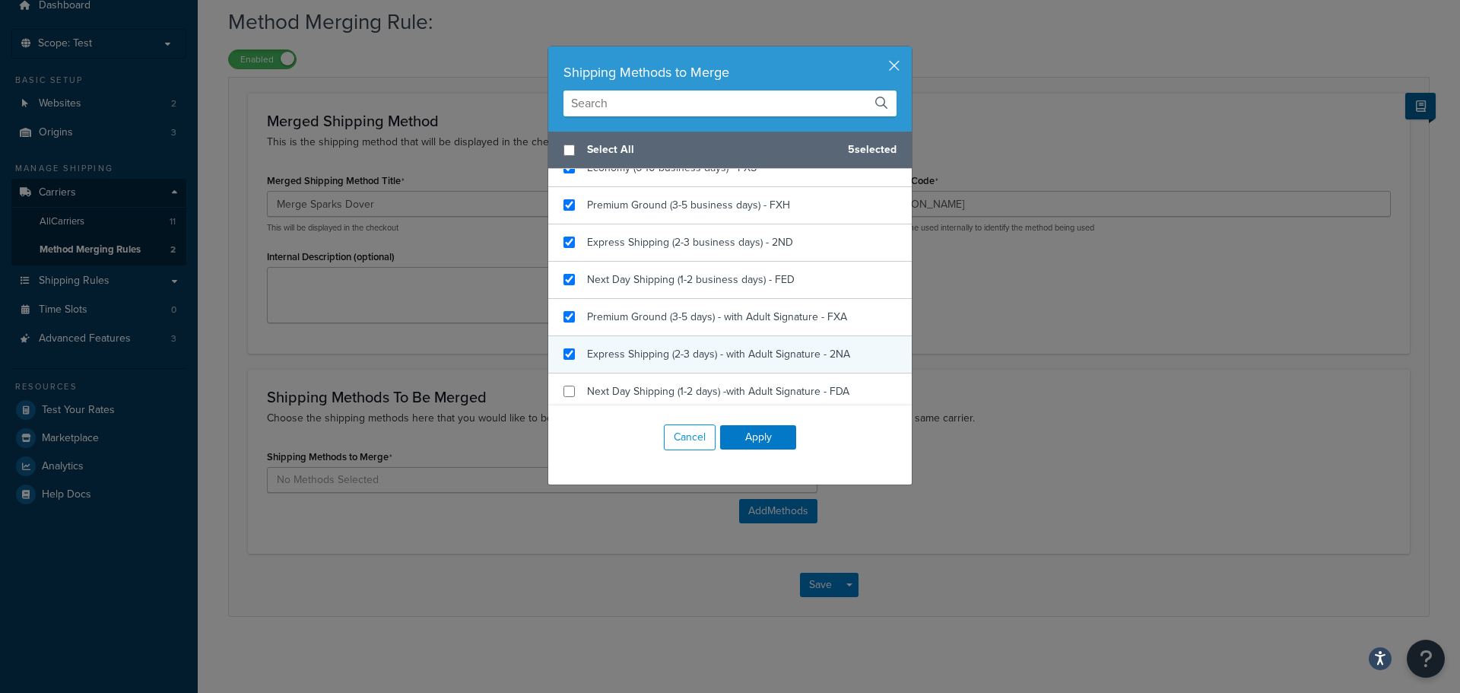
checkbox input "true"
click at [558, 357] on div "Express Shipping (2-3 days) - with Adult Signature - 2NA" at bounding box center [730, 354] width 364 height 37
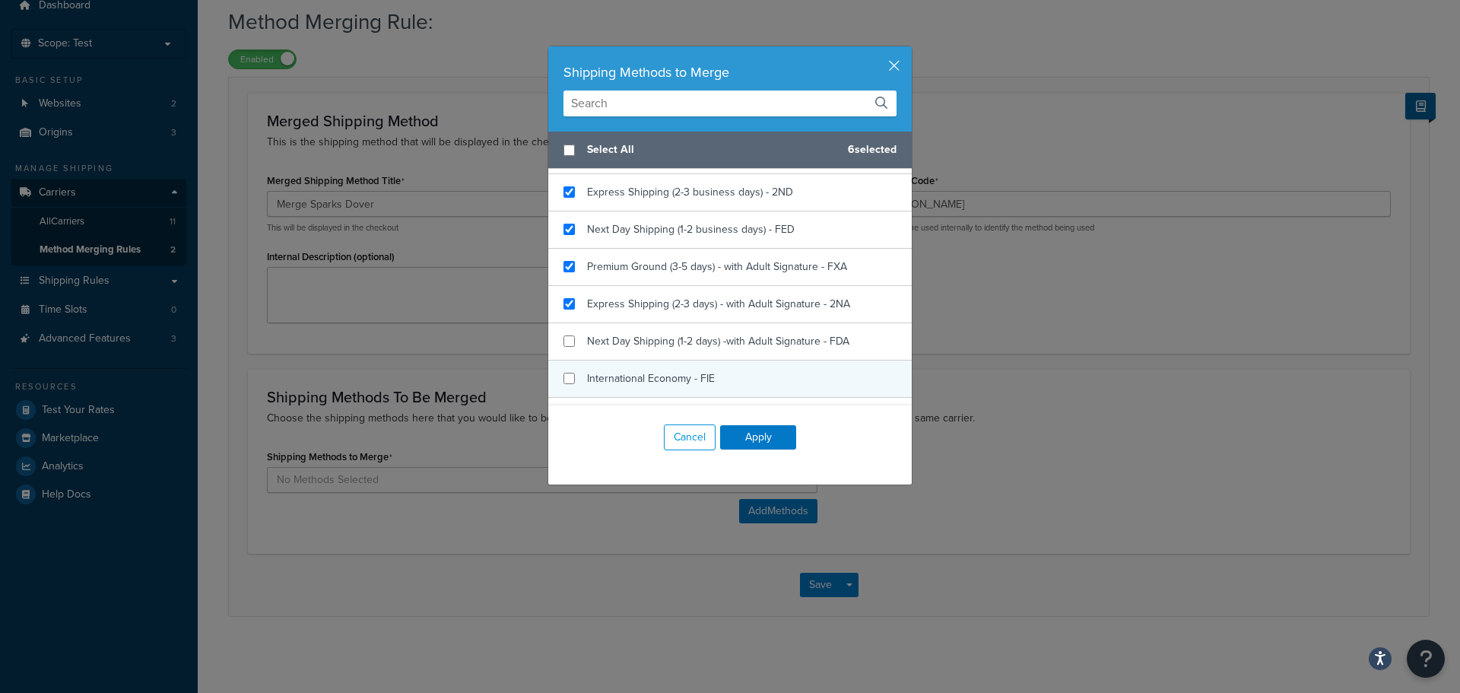
scroll to position [532, 0]
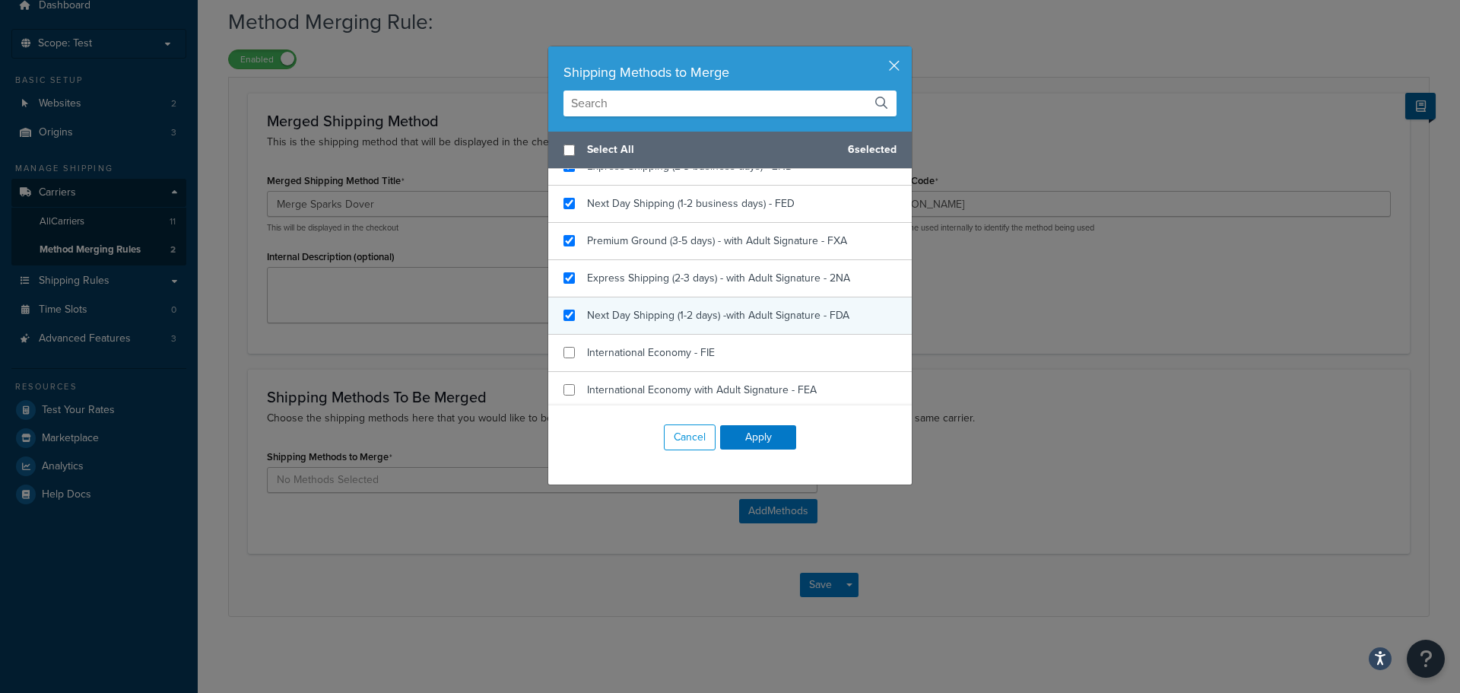
checkbox input "true"
click at [558, 312] on div "Next Day Shipping (1-2 days) -with Adult Signature - FDA" at bounding box center [730, 315] width 364 height 37
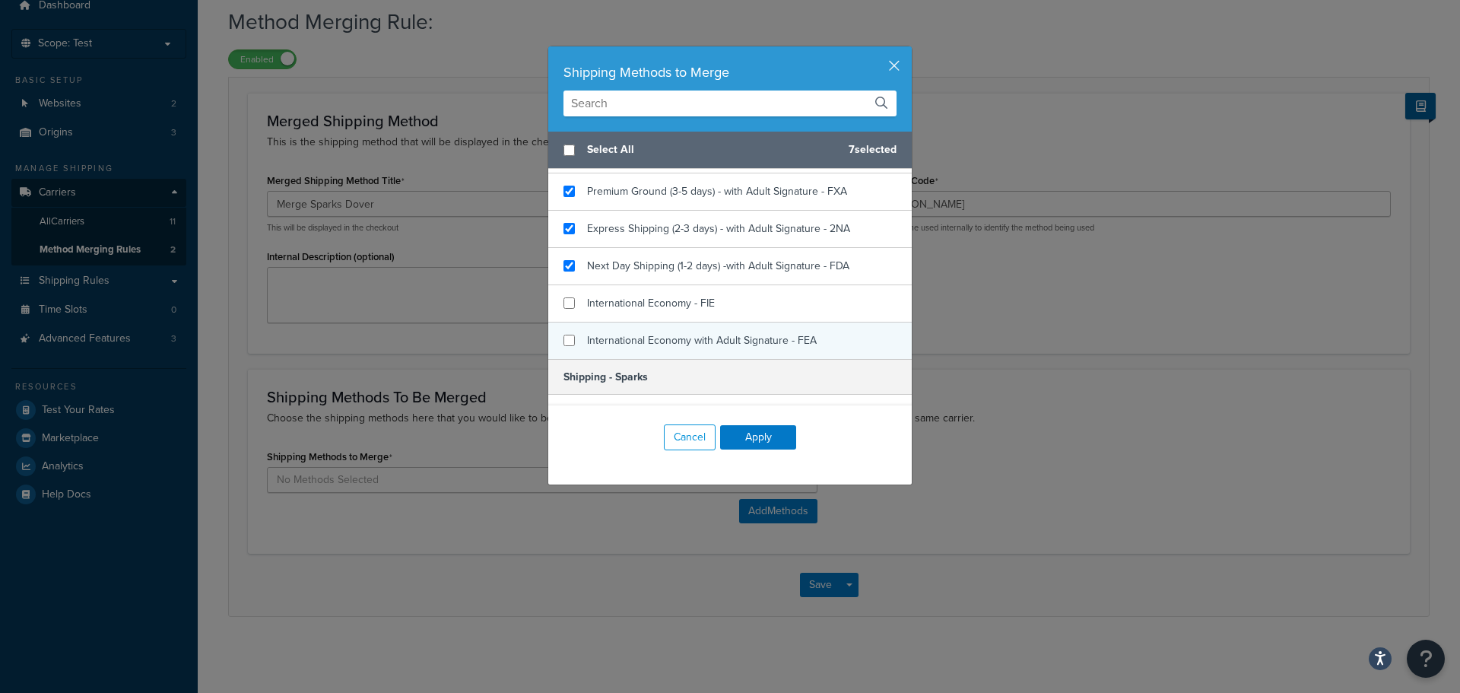
scroll to position [609, 0]
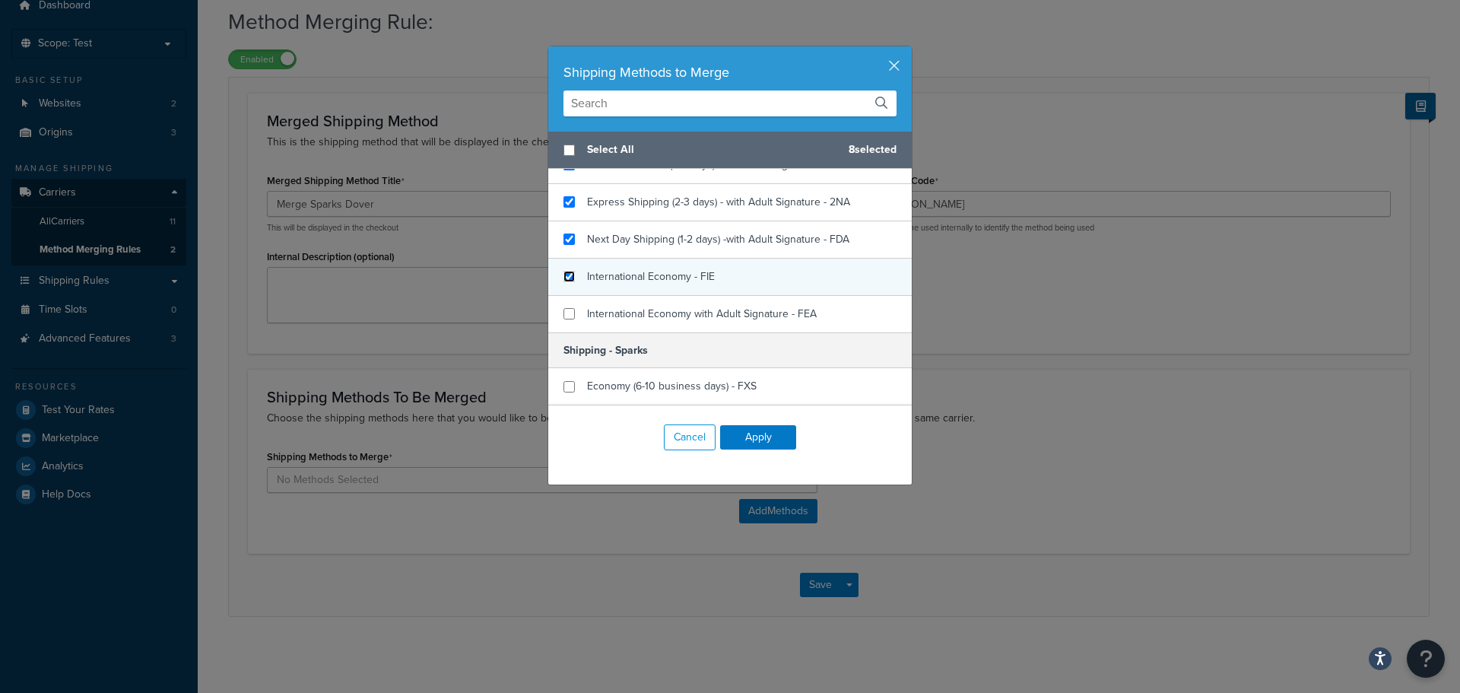
click at [564, 280] on input "checkbox" at bounding box center [569, 276] width 11 height 11
checkbox input "true"
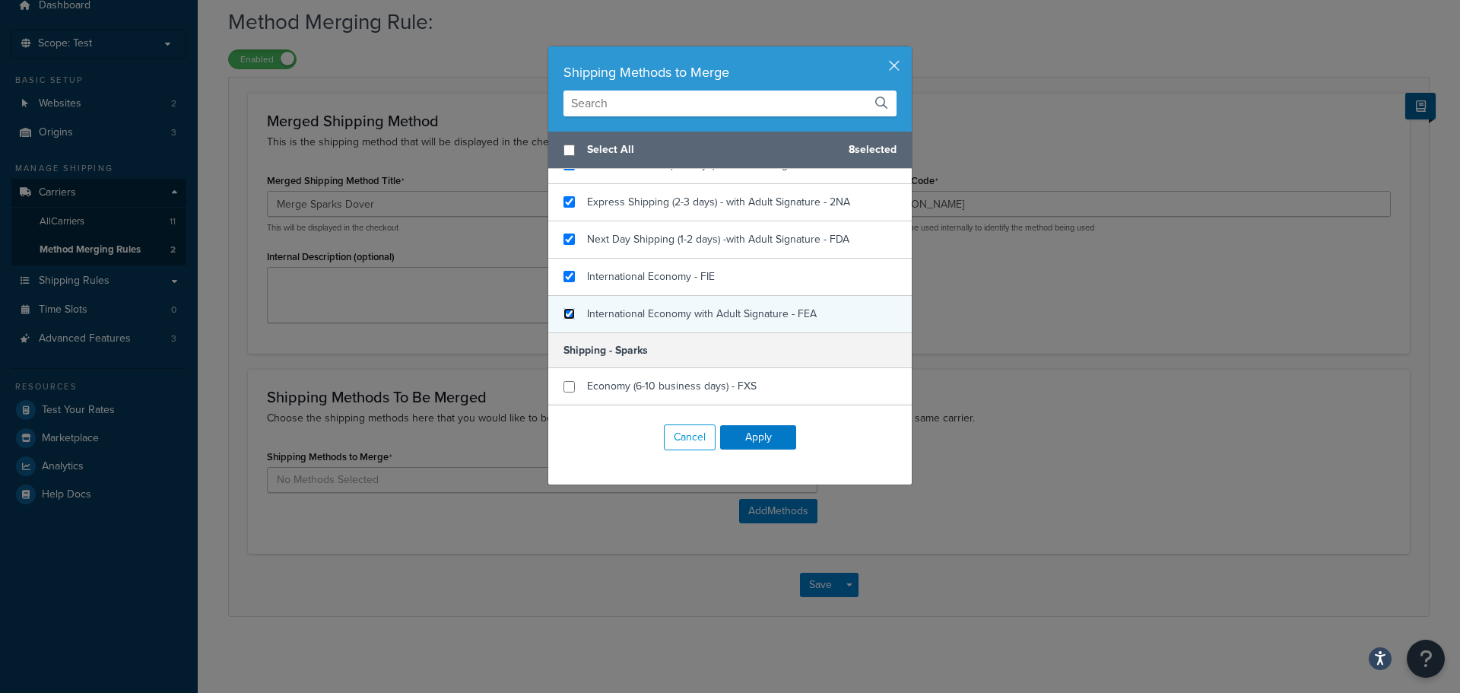
click at [567, 313] on input "checkbox" at bounding box center [569, 313] width 11 height 11
checkbox input "true"
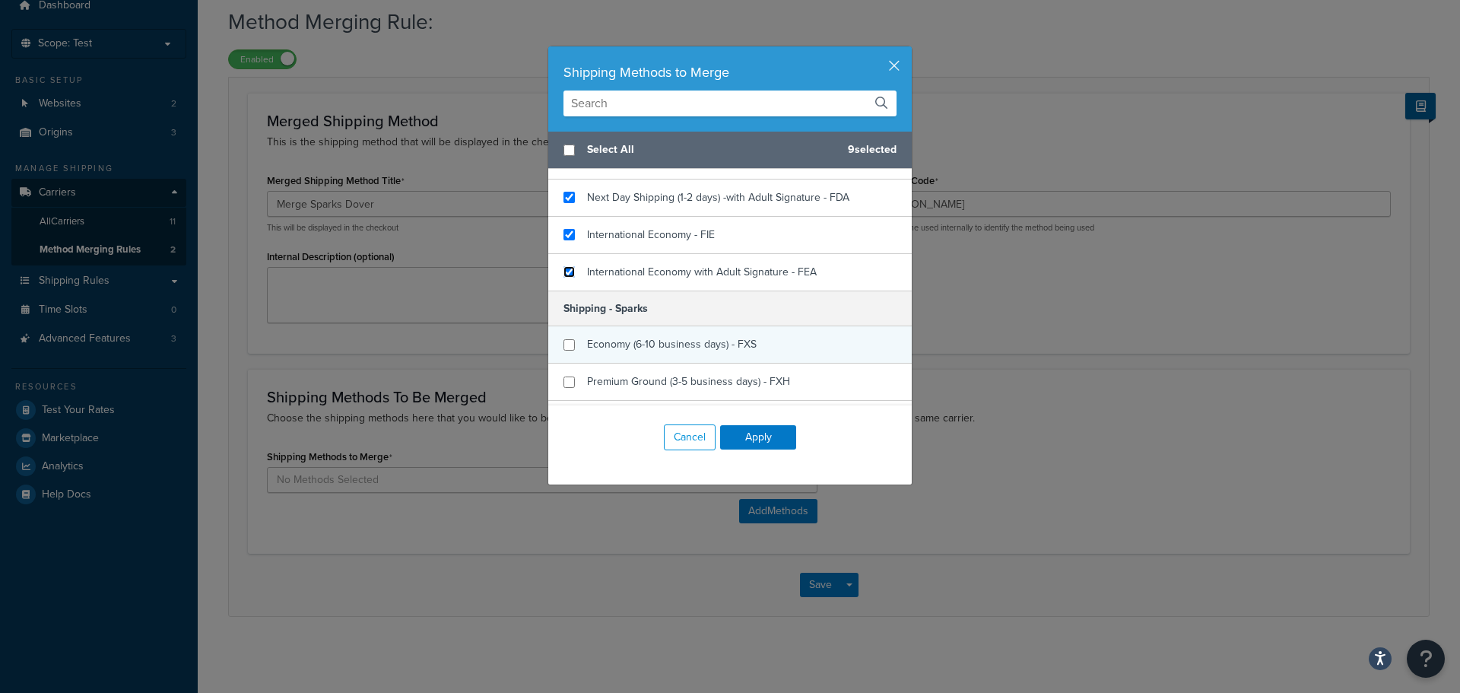
scroll to position [685, 0]
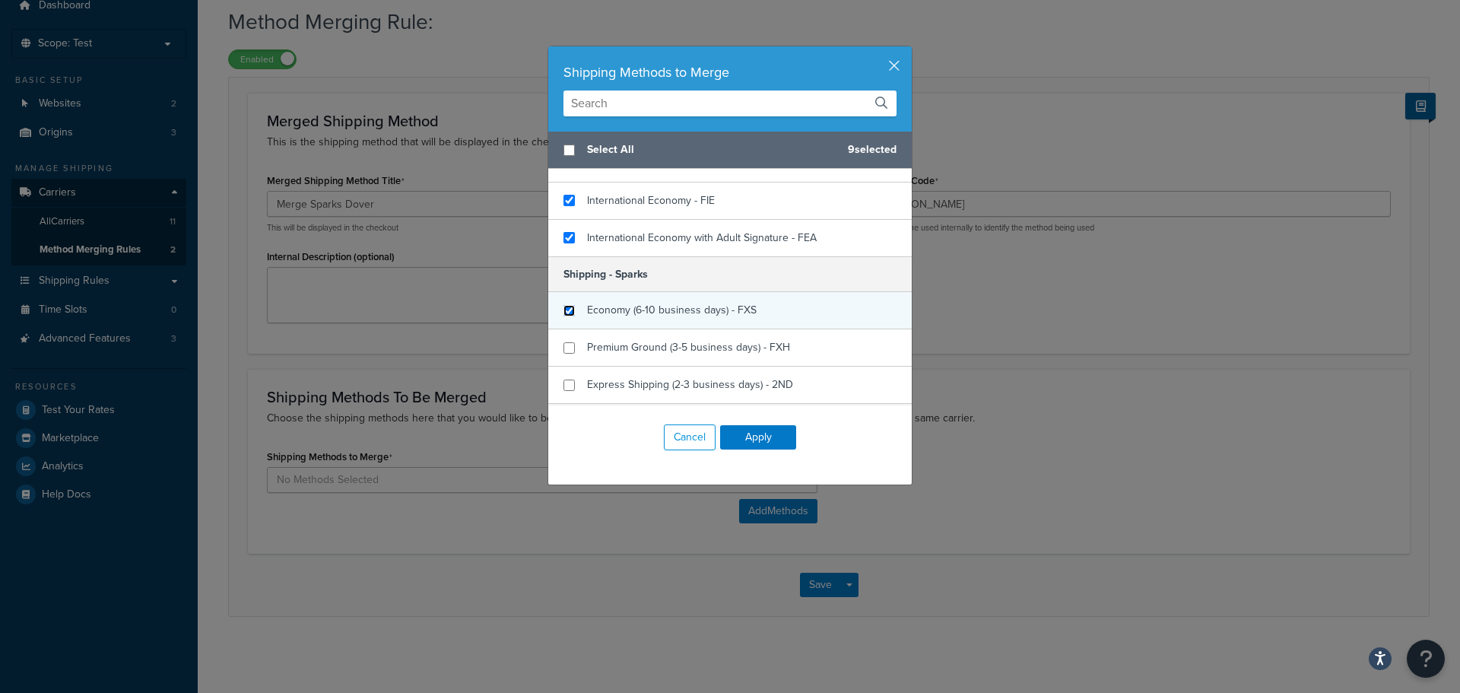
click at [564, 313] on input "checkbox" at bounding box center [569, 310] width 11 height 11
checkbox input "true"
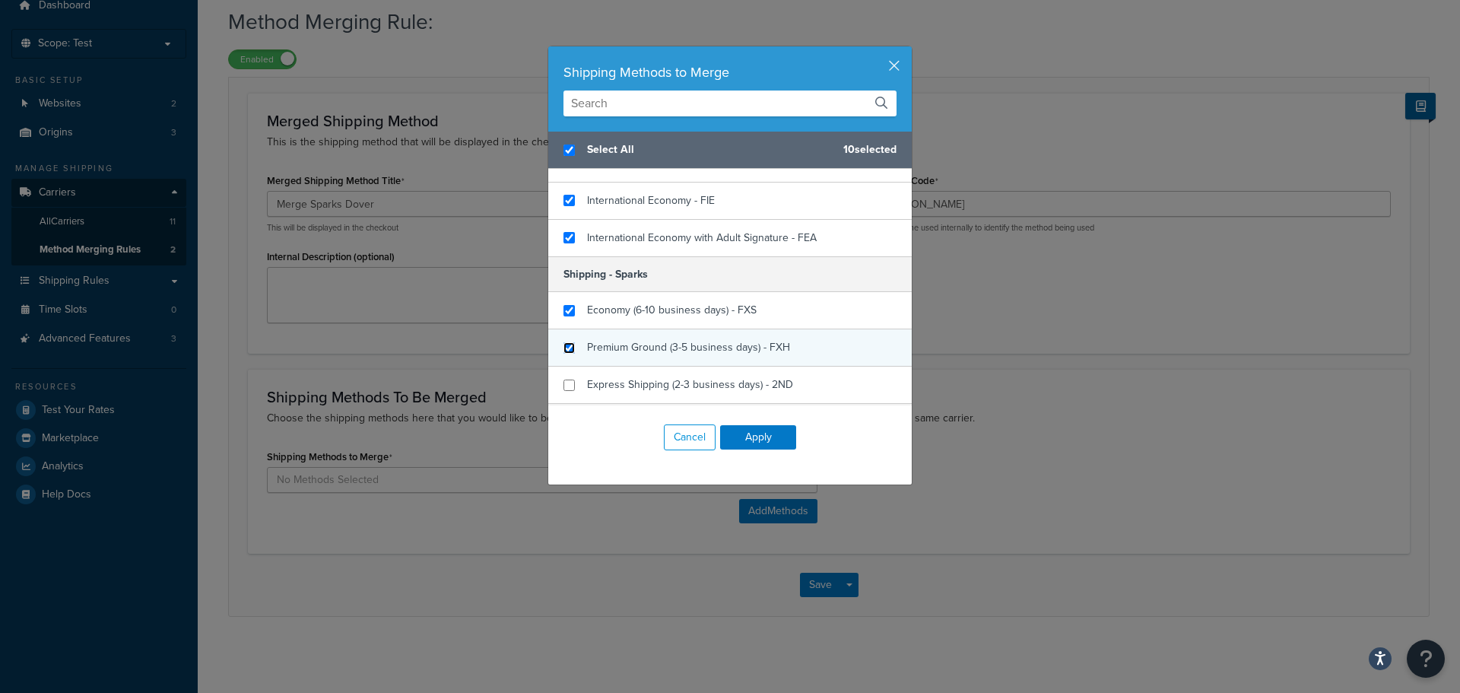
checkbox input "true"
click at [564, 348] on input "checkbox" at bounding box center [569, 347] width 11 height 11
checkbox input "true"
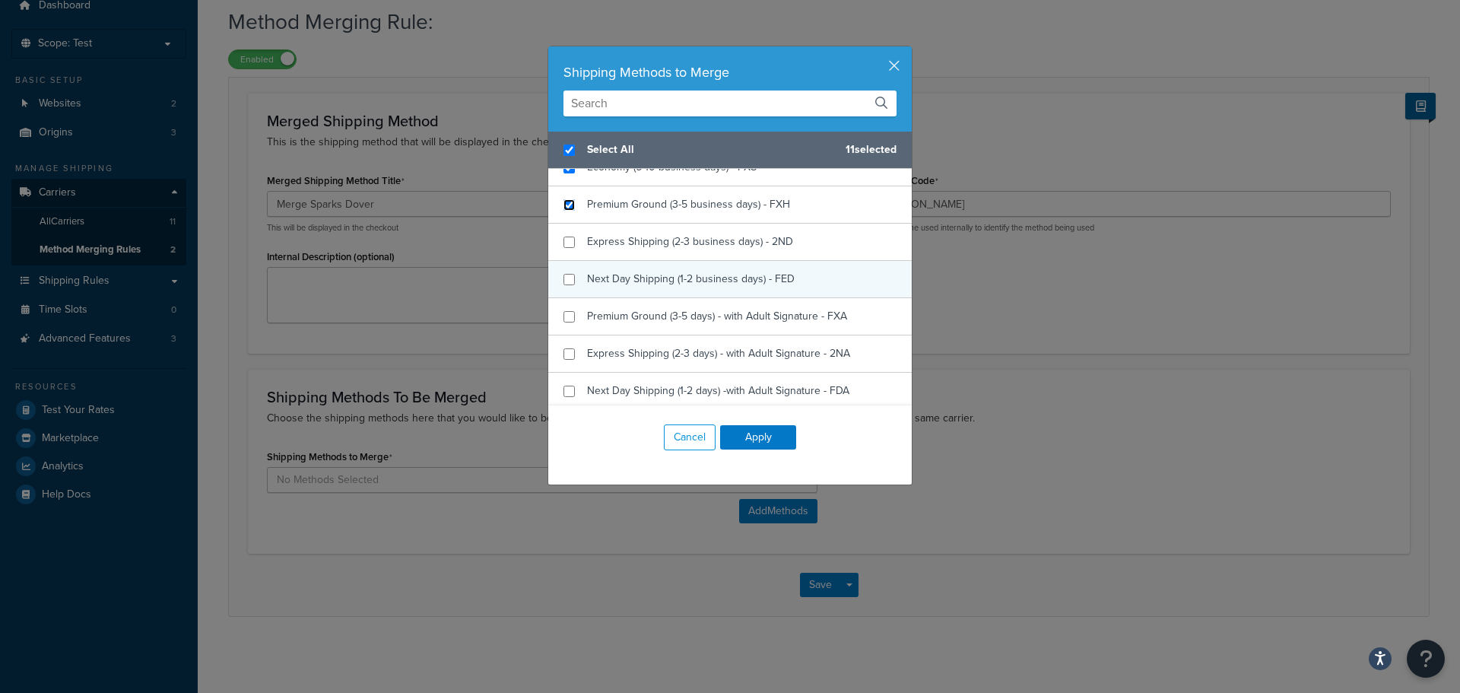
scroll to position [837, 0]
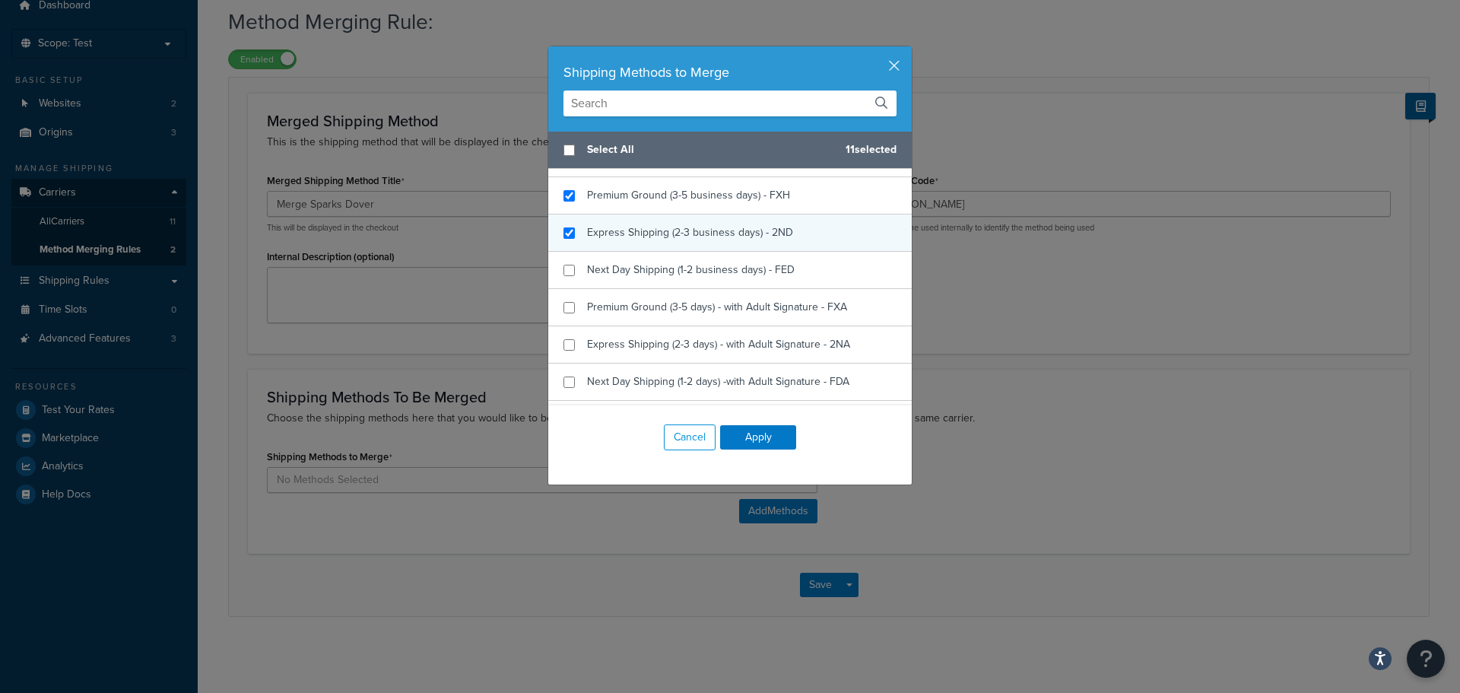
checkbox input "false"
checkbox input "true"
click at [556, 230] on div "Express Shipping (2-3 business days) - 2ND" at bounding box center [730, 233] width 364 height 37
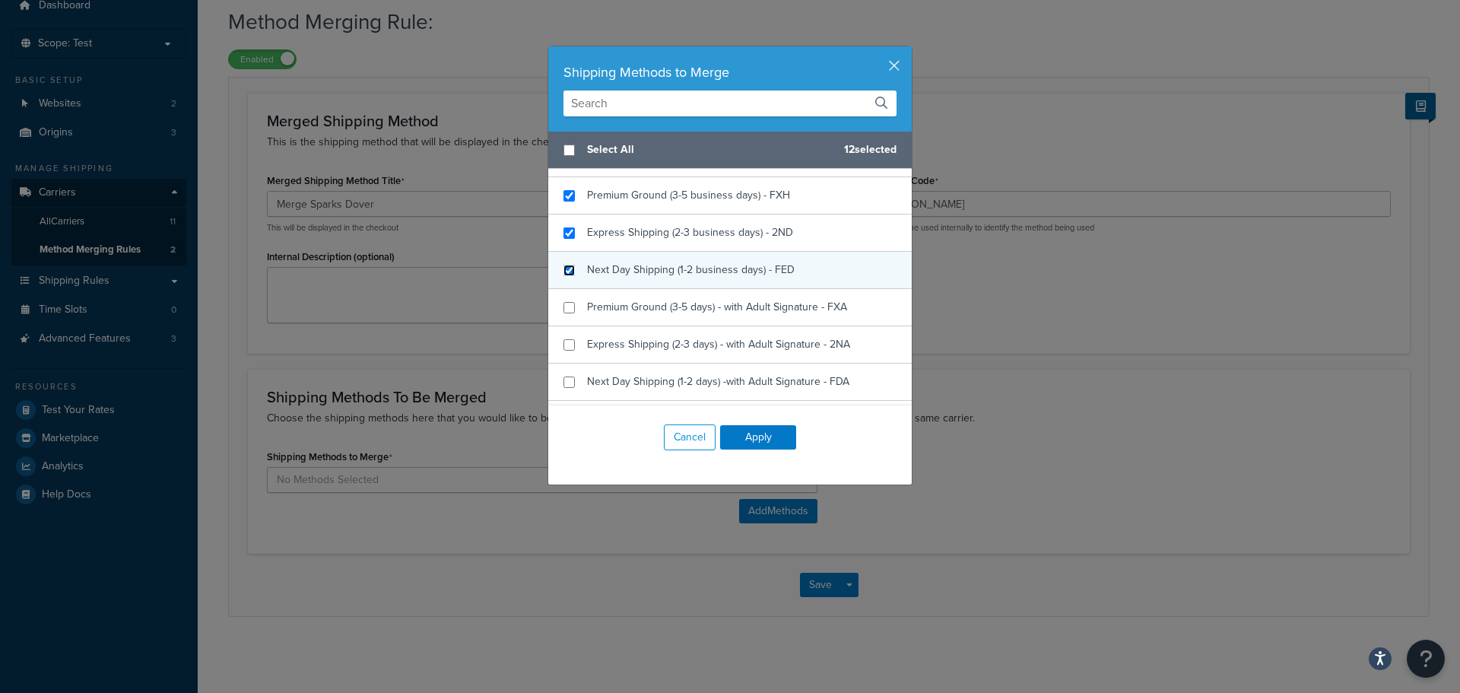
drag, startPoint x: 564, startPoint y: 274, endPoint x: 564, endPoint y: 283, distance: 9.2
click at [564, 275] on input "checkbox" at bounding box center [569, 270] width 11 height 11
checkbox input "true"
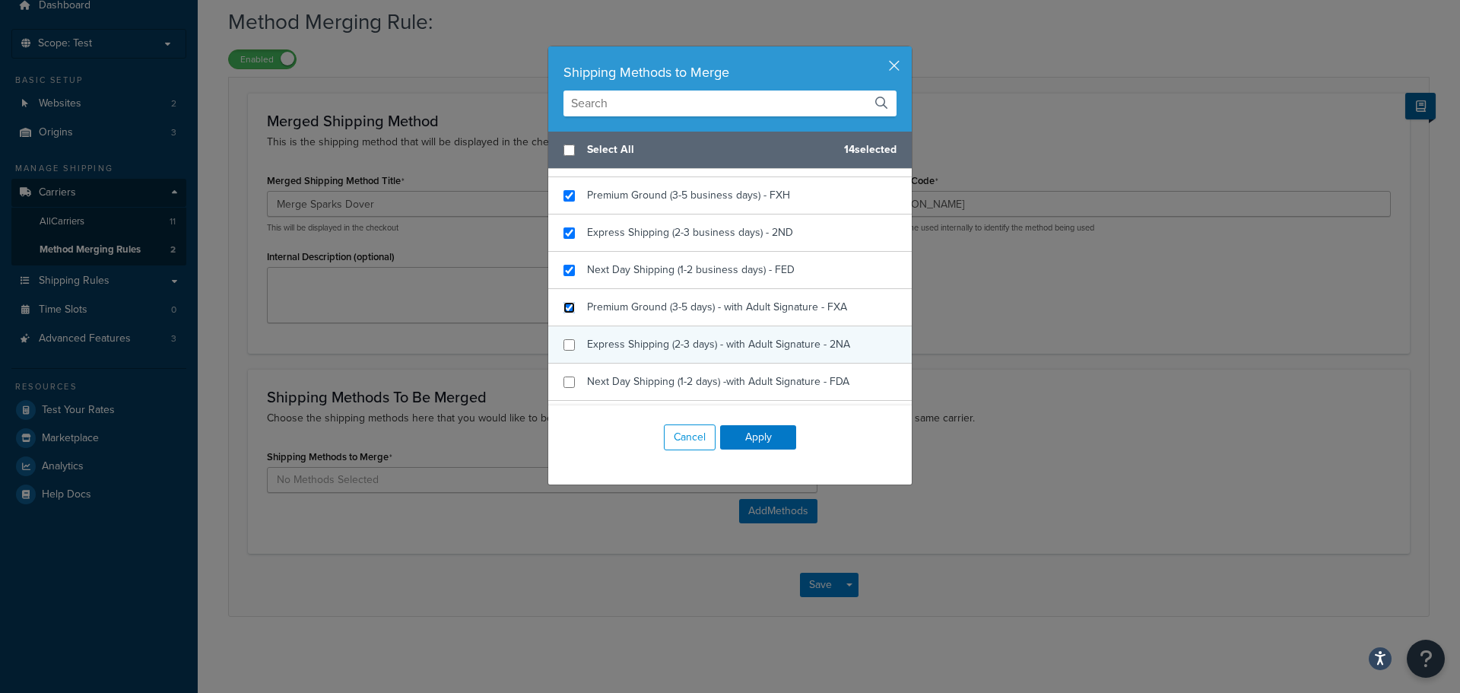
drag, startPoint x: 561, startPoint y: 303, endPoint x: 564, endPoint y: 330, distance: 27.5
click at [564, 304] on input "checkbox" at bounding box center [569, 307] width 11 height 11
checkbox input "true"
drag, startPoint x: 563, startPoint y: 339, endPoint x: 571, endPoint y: 351, distance: 14.8
click at [564, 341] on input "checkbox" at bounding box center [569, 344] width 11 height 11
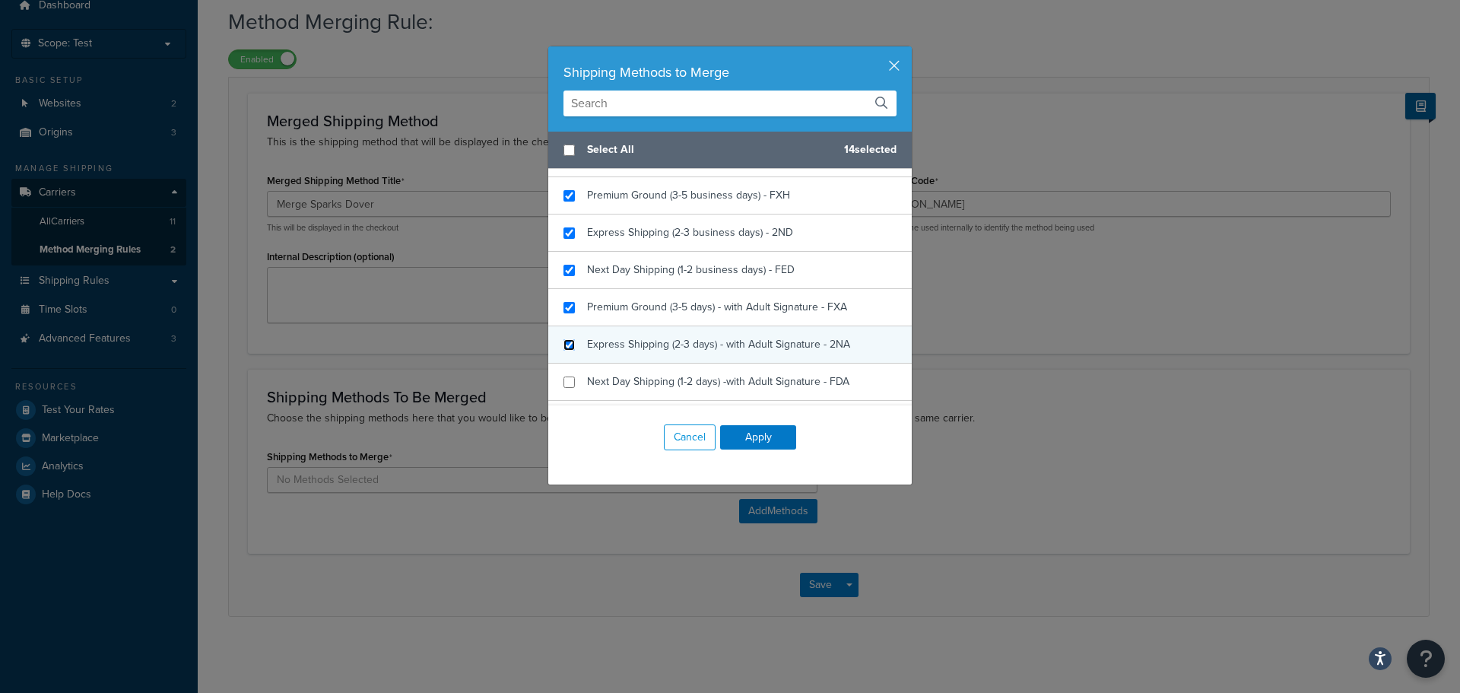
checkbox input "true"
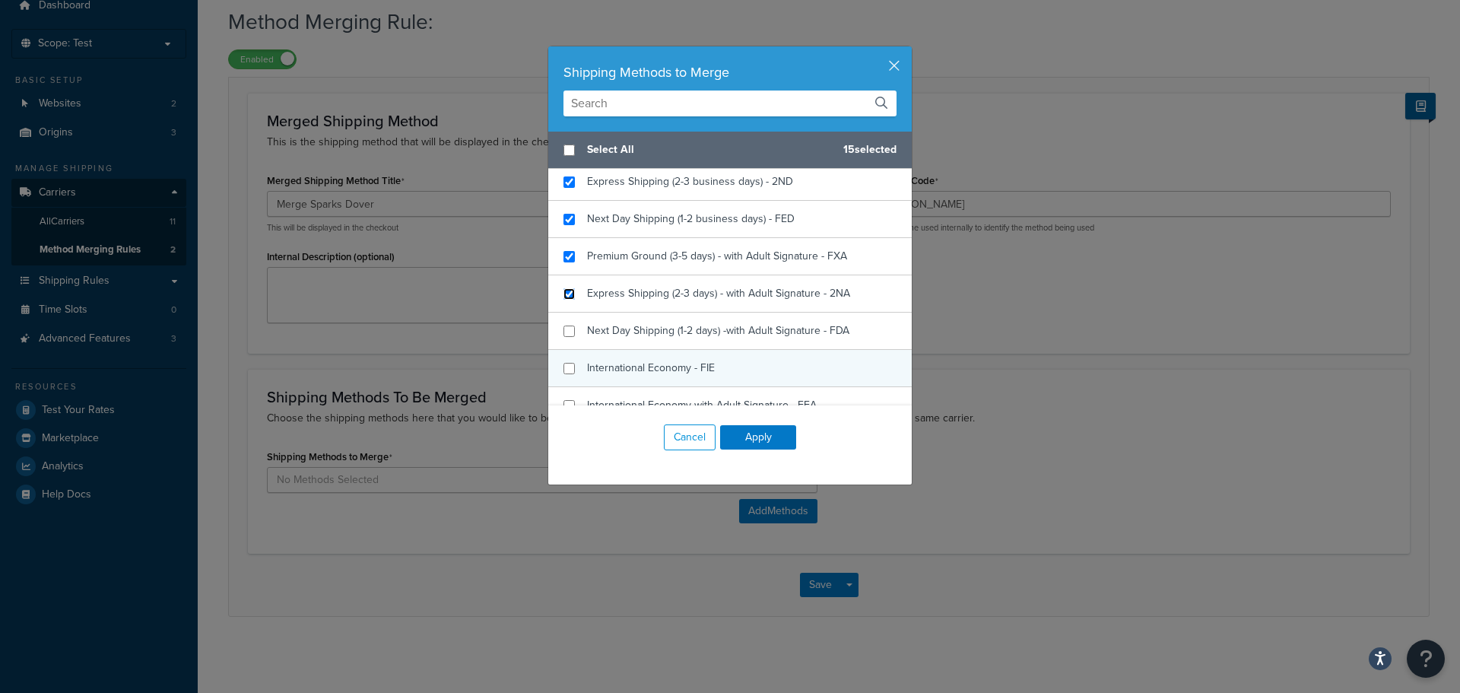
scroll to position [913, 0]
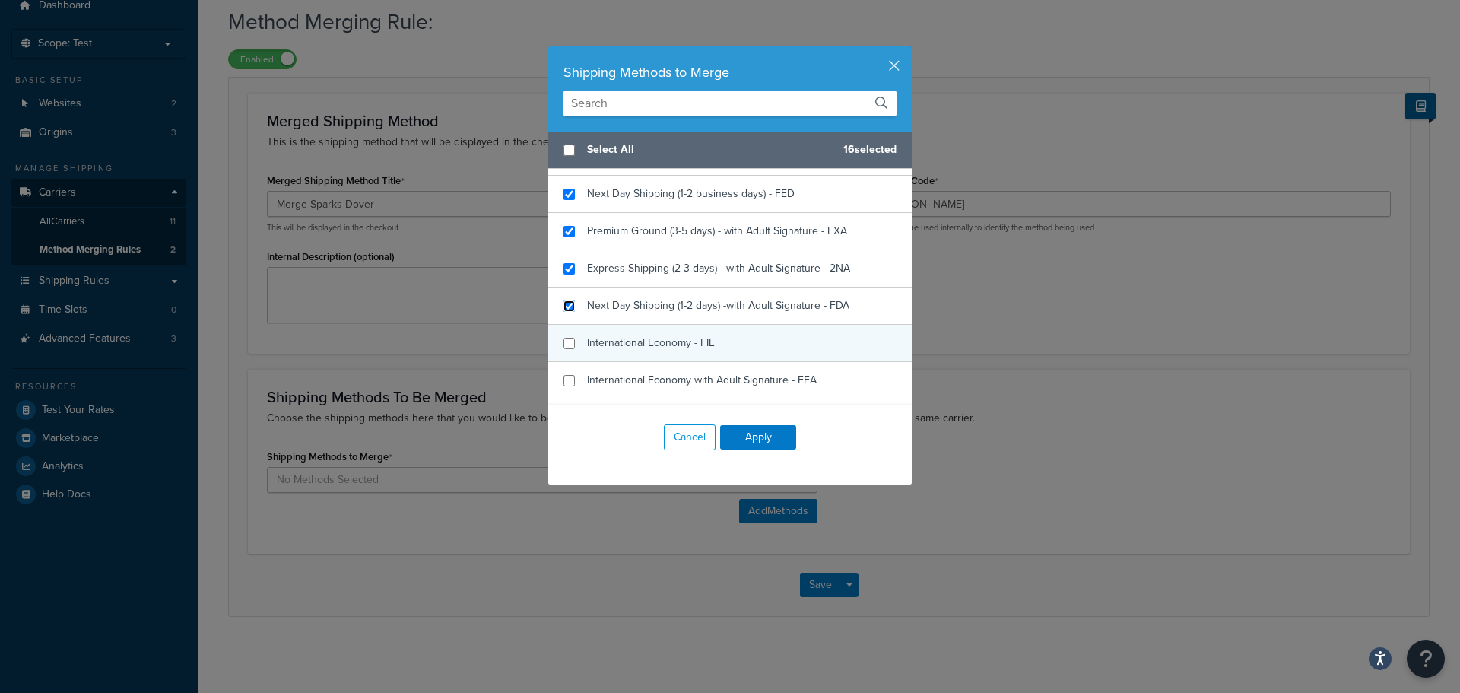
drag, startPoint x: 568, startPoint y: 307, endPoint x: 565, endPoint y: 329, distance: 21.5
click at [569, 308] on input "checkbox" at bounding box center [569, 305] width 11 height 11
checkbox input "true"
click at [563, 336] on div "International Economy - FIE" at bounding box center [730, 343] width 364 height 37
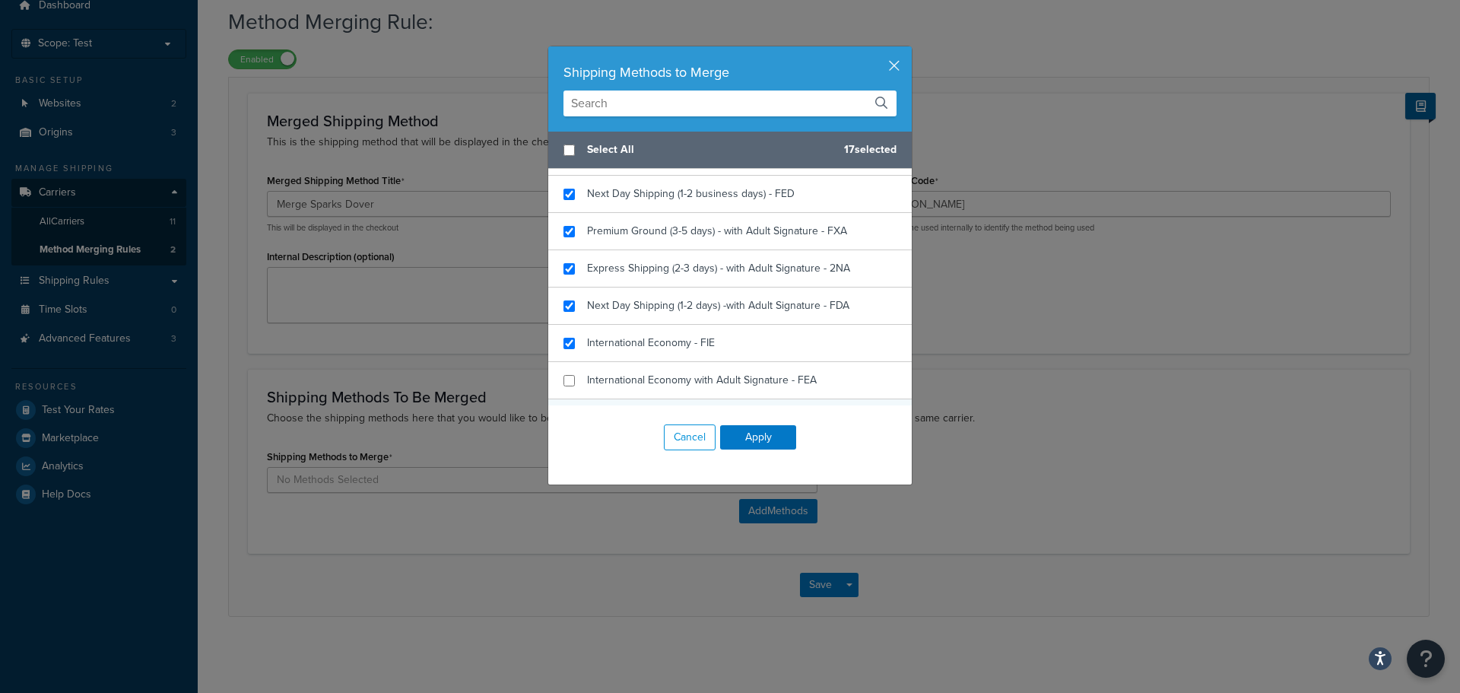
scroll to position [989, 0]
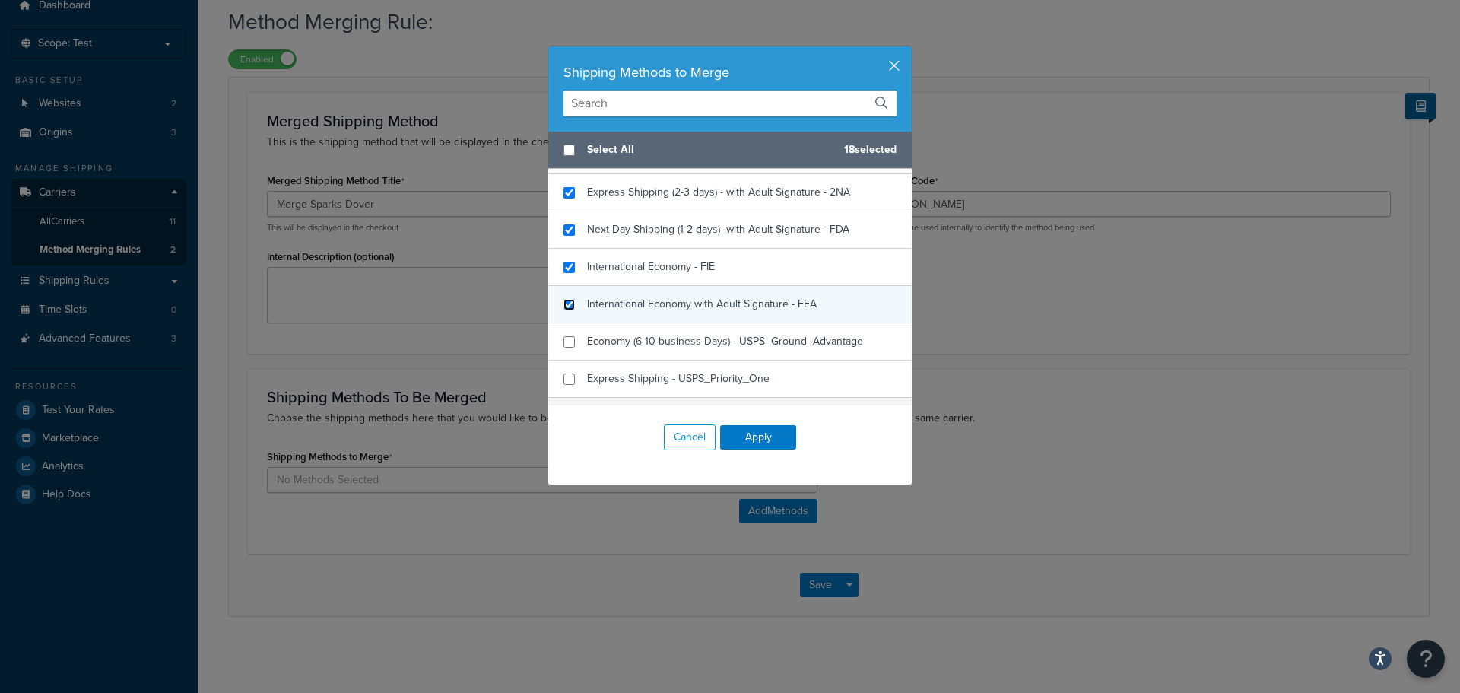
drag, startPoint x: 561, startPoint y: 299, endPoint x: 568, endPoint y: 306, distance: 10.2
click at [568, 306] on input "checkbox" at bounding box center [569, 304] width 11 height 11
checkbox input "true"
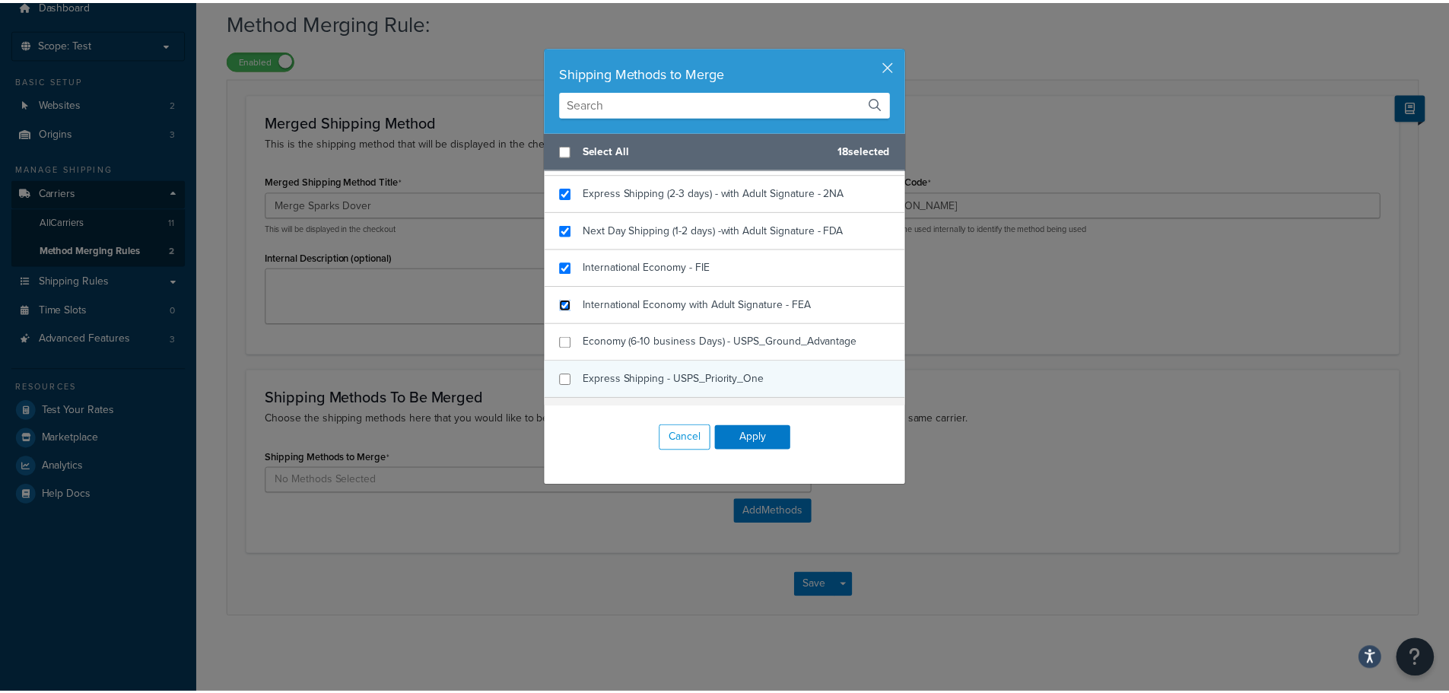
scroll to position [1065, 0]
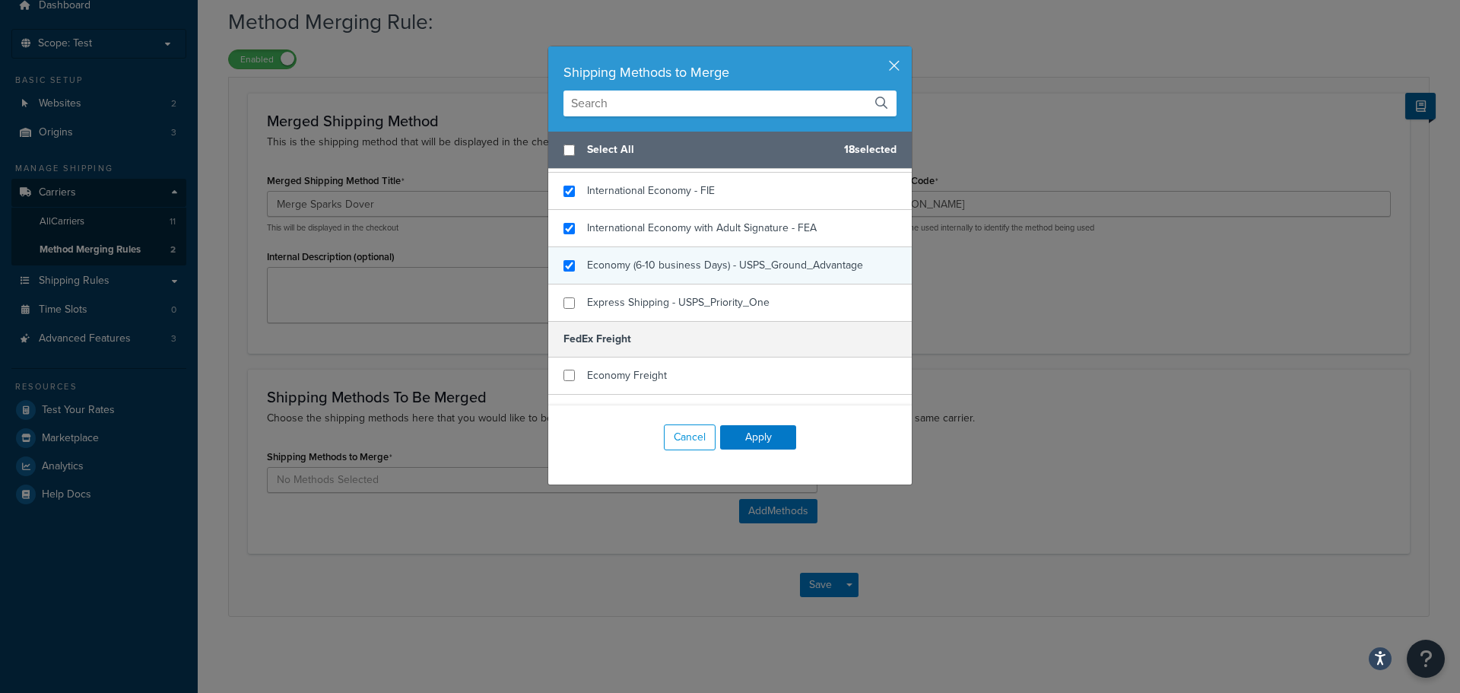
checkbox input "true"
drag, startPoint x: 564, startPoint y: 272, endPoint x: 555, endPoint y: 278, distance: 11.0
click at [563, 272] on div "Economy (6-10 business Days) - USPS_Ground_Advantage" at bounding box center [730, 265] width 364 height 37
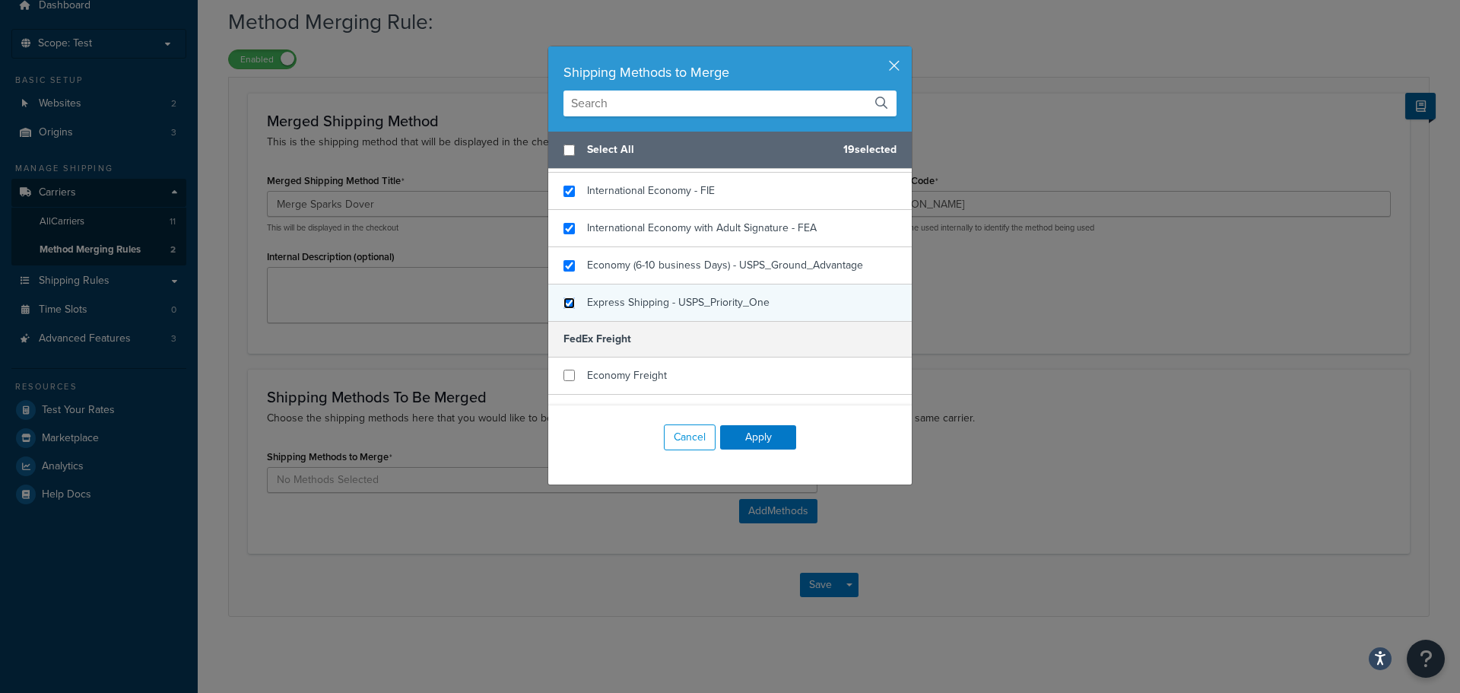
click at [564, 306] on input "checkbox" at bounding box center [569, 302] width 11 height 11
checkbox input "true"
click at [760, 439] on button "Apply" at bounding box center [758, 437] width 76 height 24
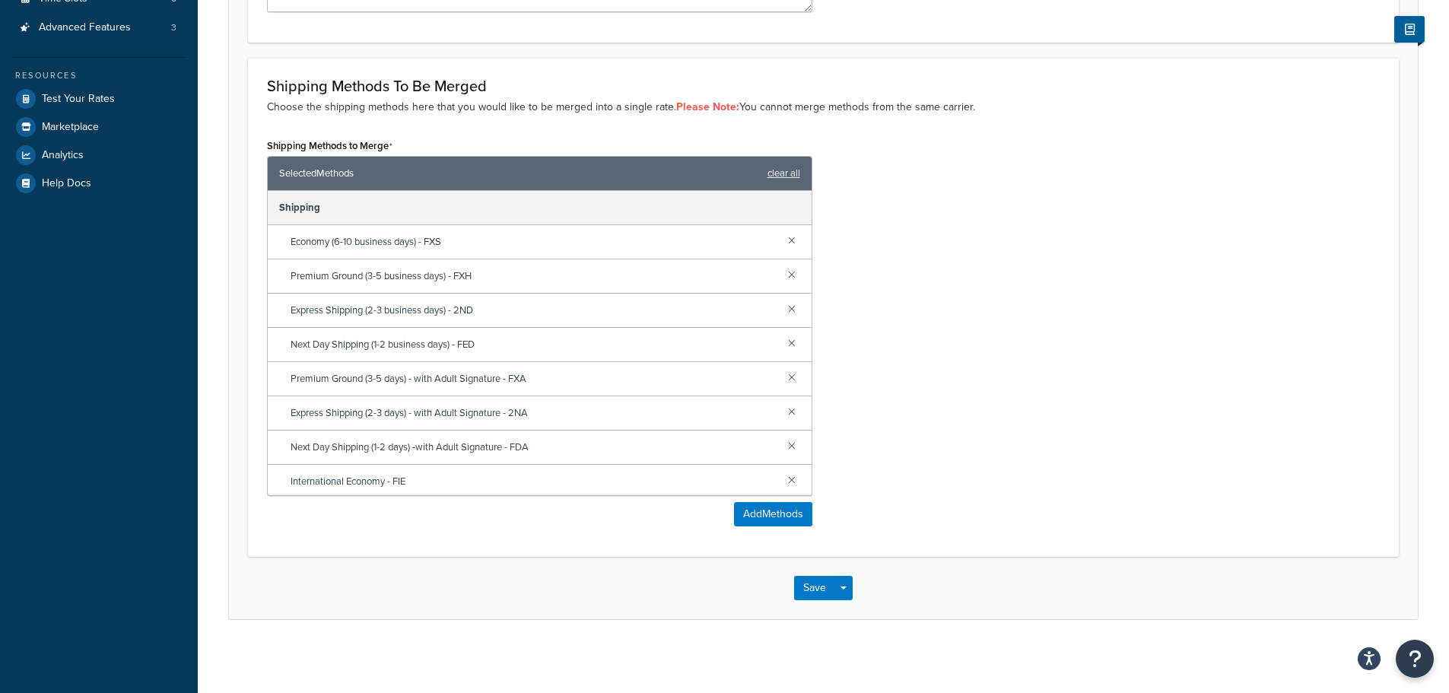
scroll to position [376, 0]
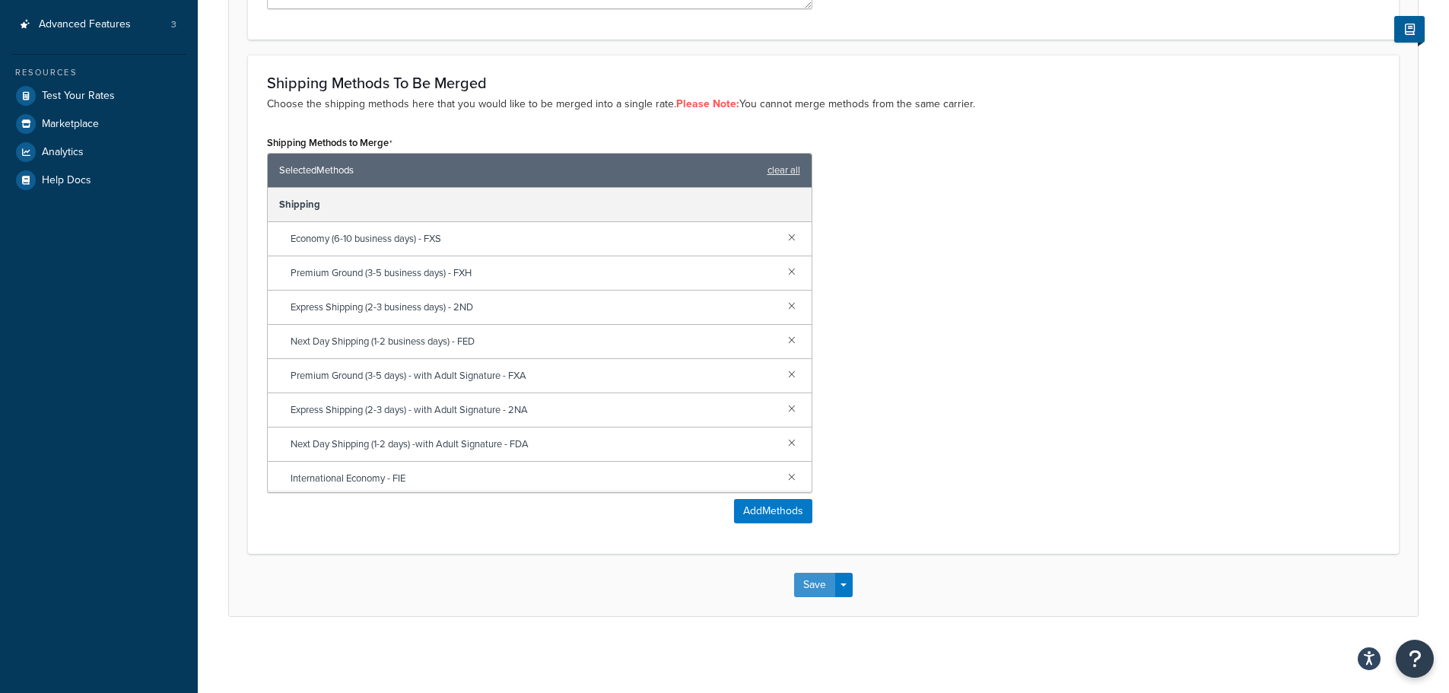
click at [820, 580] on button "Save" at bounding box center [814, 585] width 41 height 24
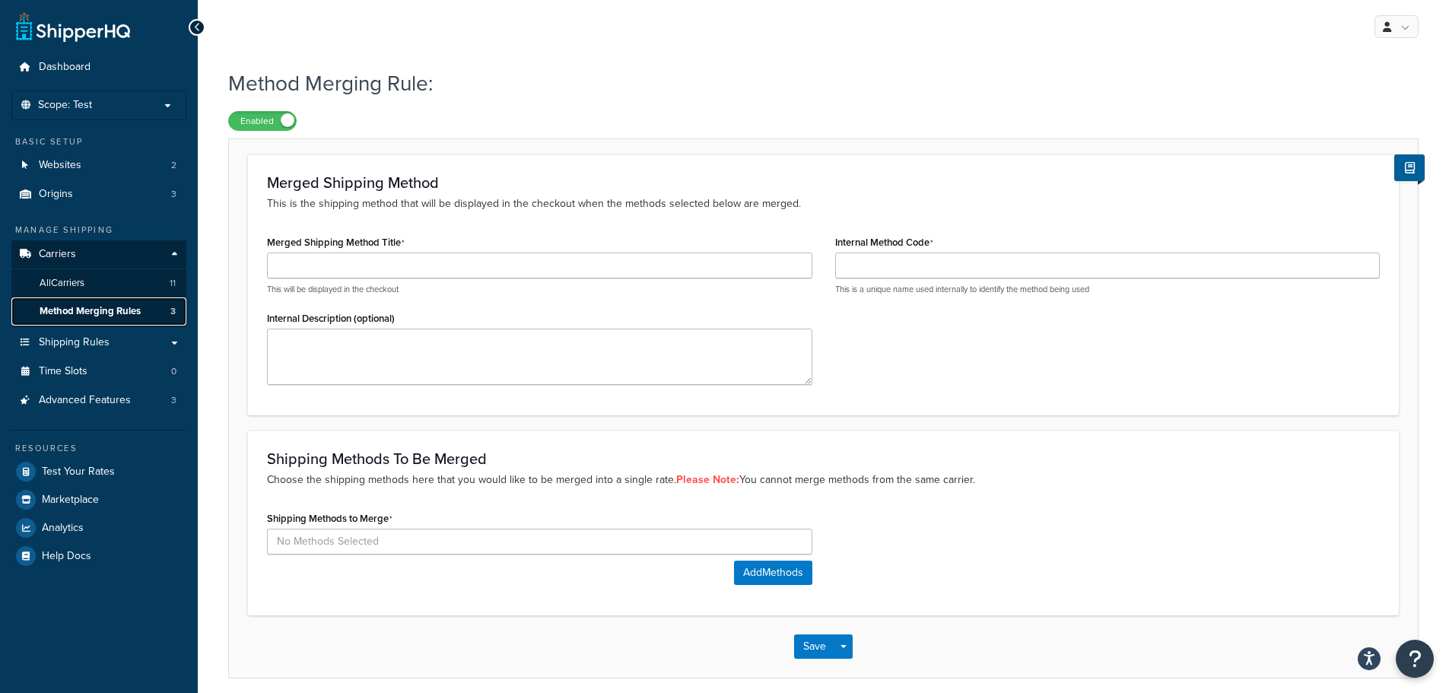
click at [70, 310] on span "Method Merging Rules" at bounding box center [90, 311] width 101 height 13
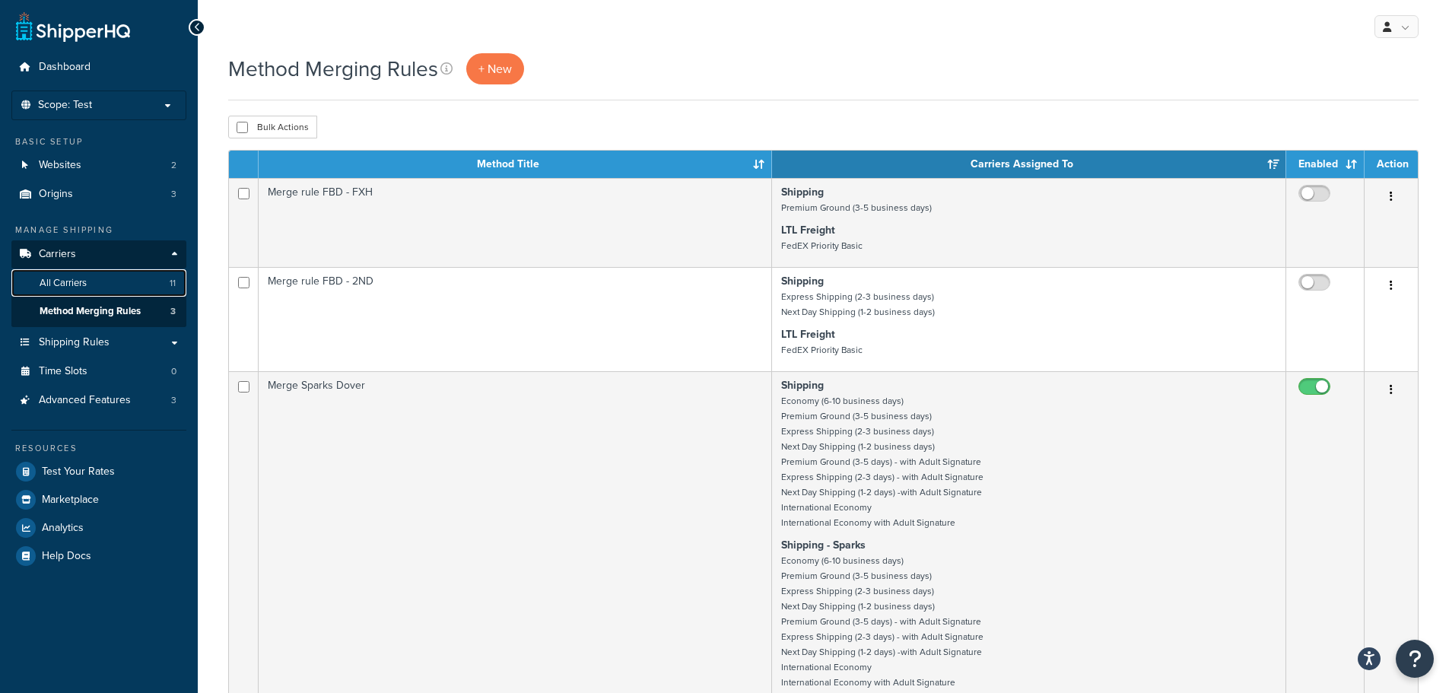
click at [136, 277] on link "All Carriers 11" at bounding box center [98, 283] width 175 height 28
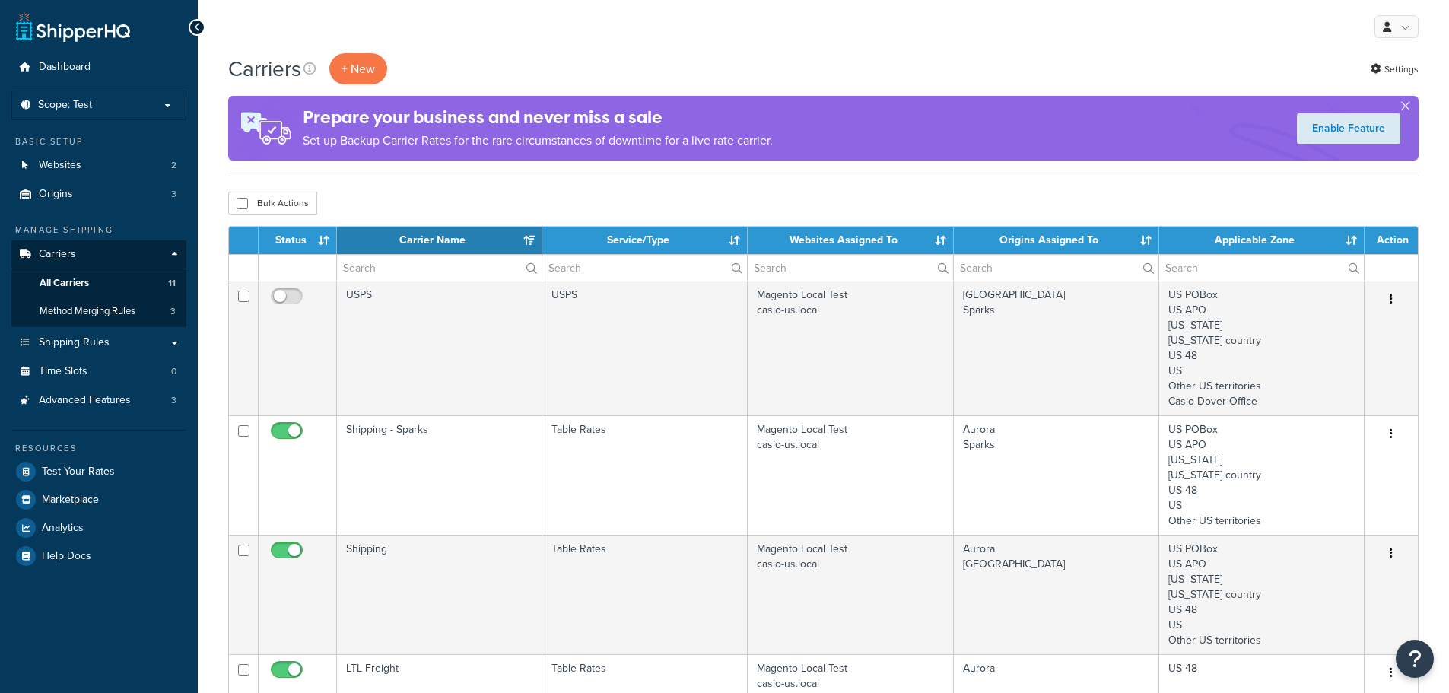
select select "15"
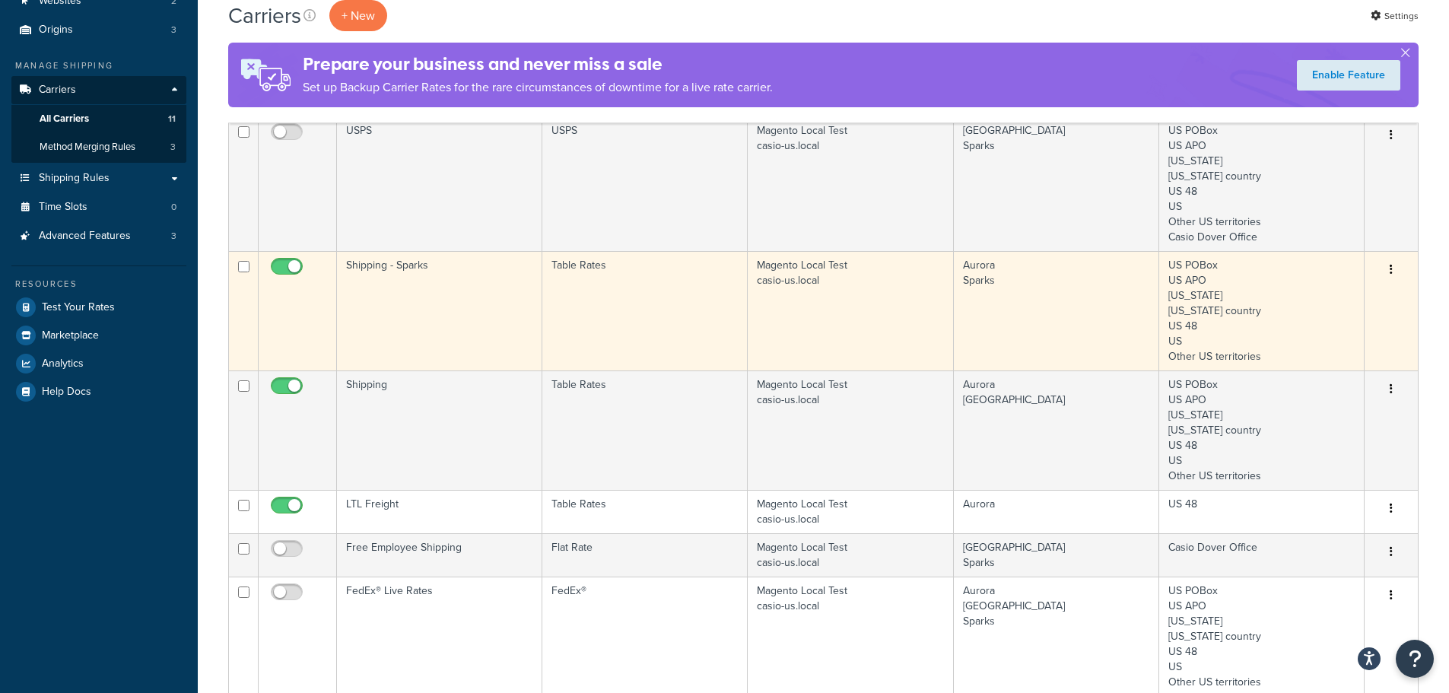
scroll to position [152, 0]
